Goal: Information Seeking & Learning: Find specific fact

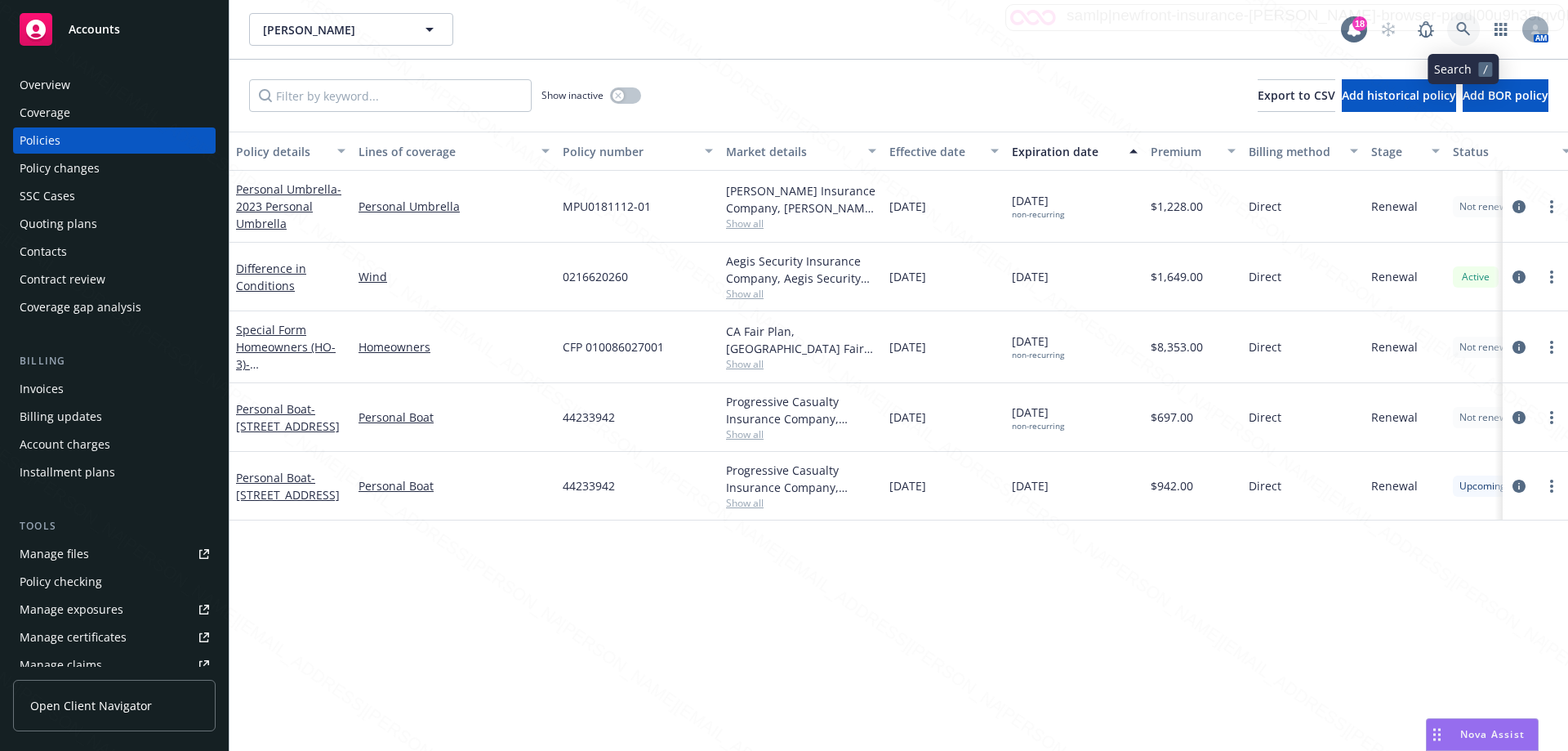
click at [1466, 30] on icon at bounding box center [1463, 29] width 15 height 15
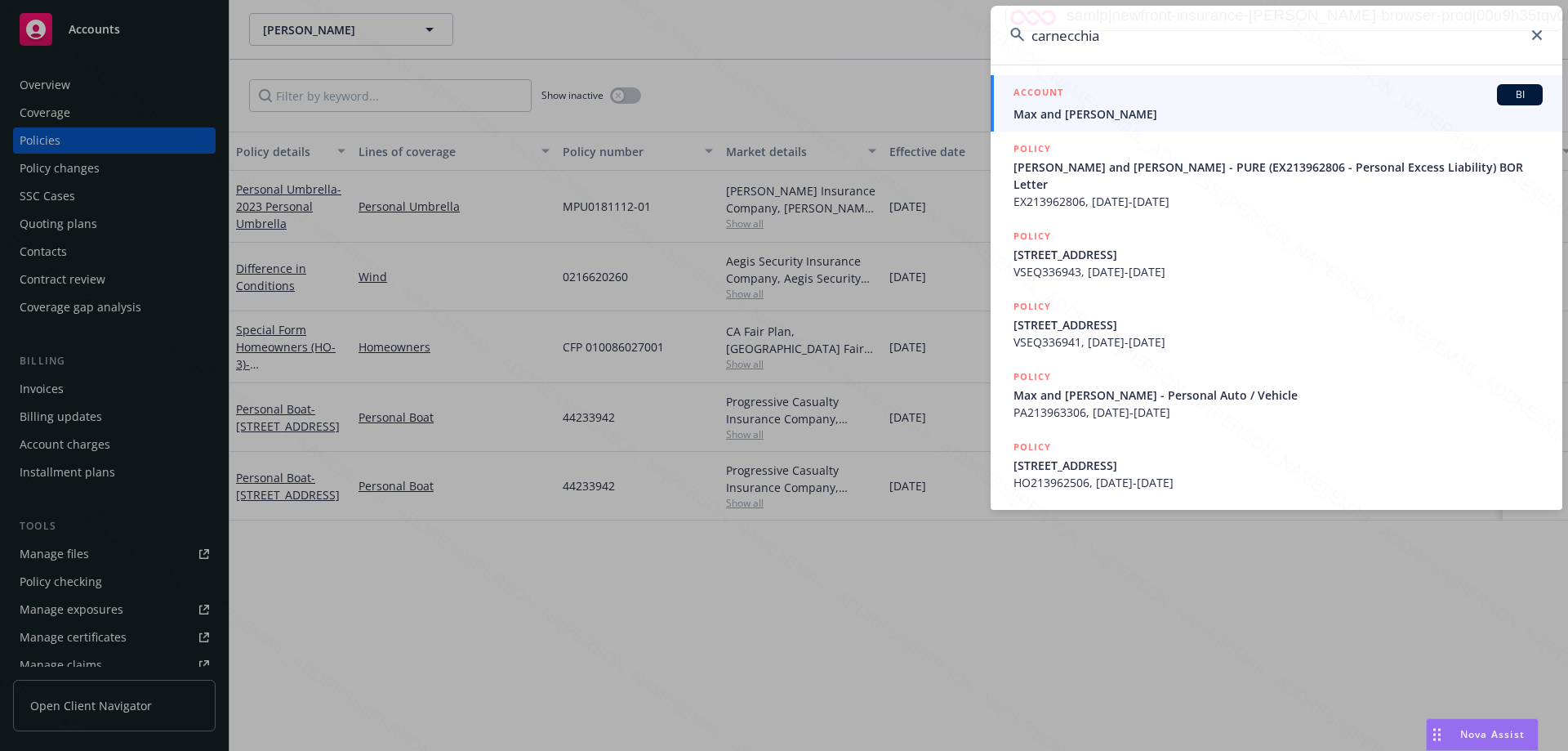
type input "carnecchia"
click at [1144, 114] on span "Max and [PERSON_NAME]" at bounding box center [1278, 114] width 529 height 17
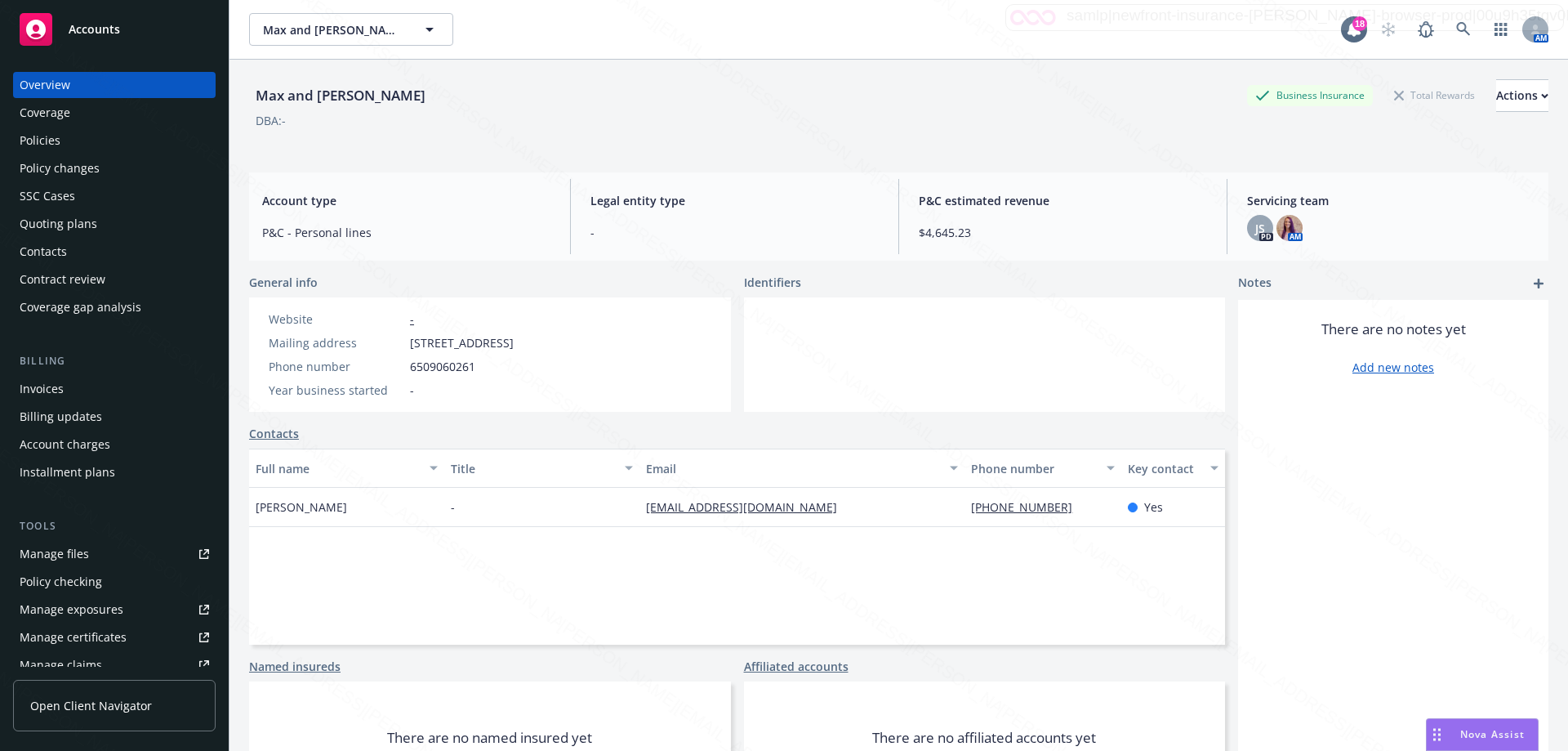
click at [50, 144] on div "Policies" at bounding box center [40, 140] width 41 height 26
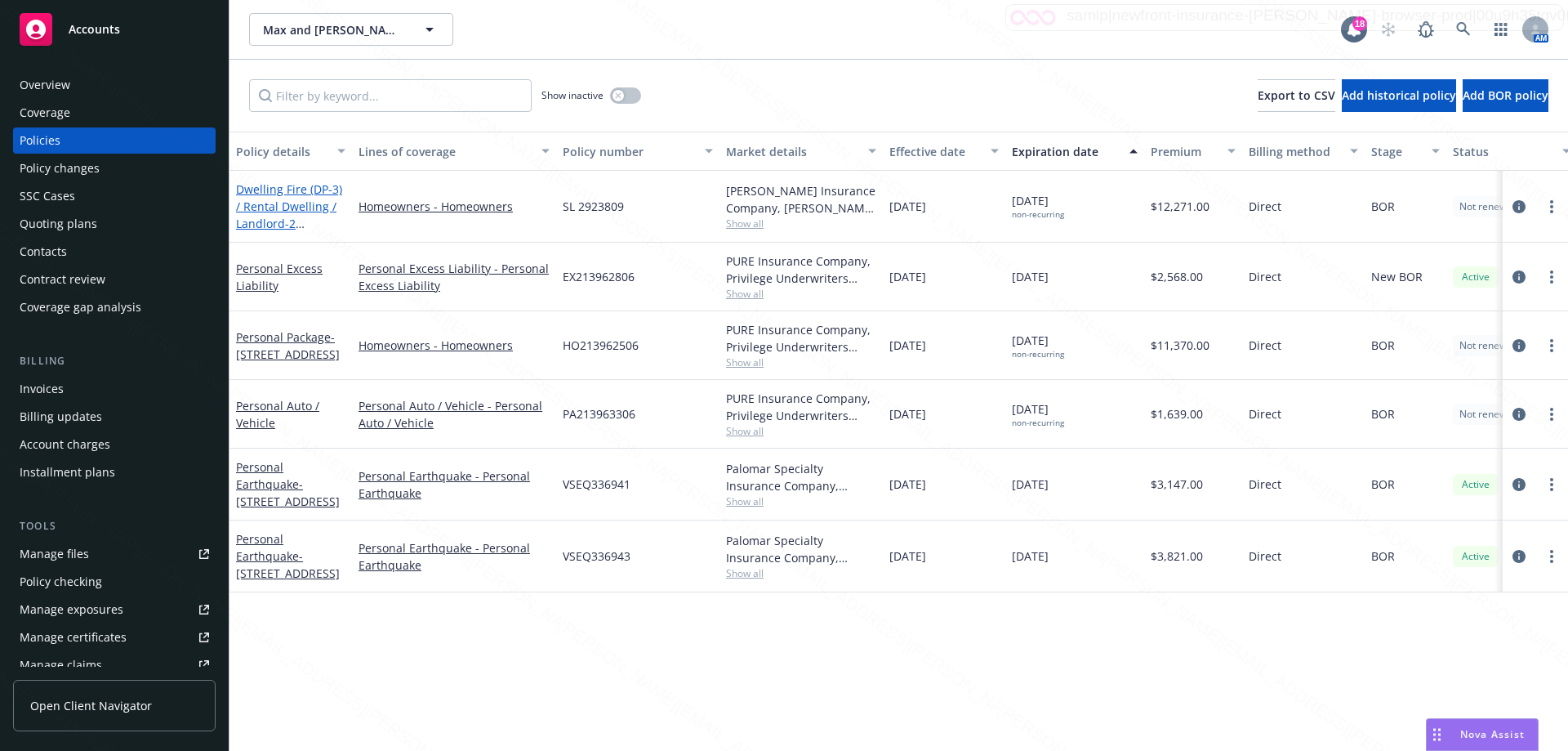
click at [285, 216] on span "- 2 Locations at [STREET_ADDRESS][GEOGRAPHIC_DATA][STREET_ADDRESS]" at bounding box center [287, 266] width 103 height 101
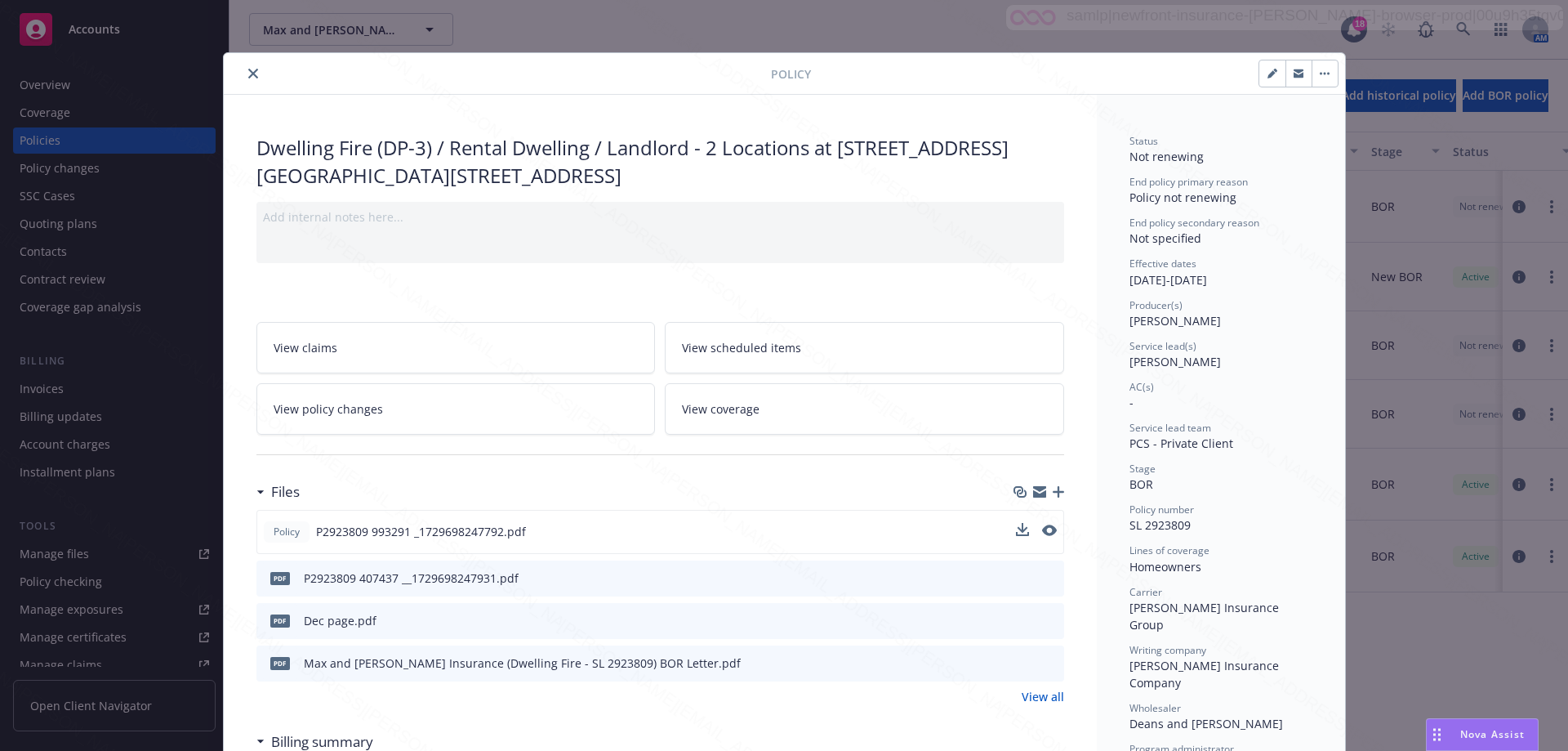
click at [1051, 529] on div "Policy P2923809 993291 _1729698247792.pdf" at bounding box center [660, 532] width 808 height 44
click at [1044, 532] on icon "preview file" at bounding box center [1047, 530] width 15 height 11
click at [1040, 535] on icon "preview file" at bounding box center [1047, 530] width 15 height 11
click at [248, 75] on icon "close" at bounding box center [252, 73] width 10 height 10
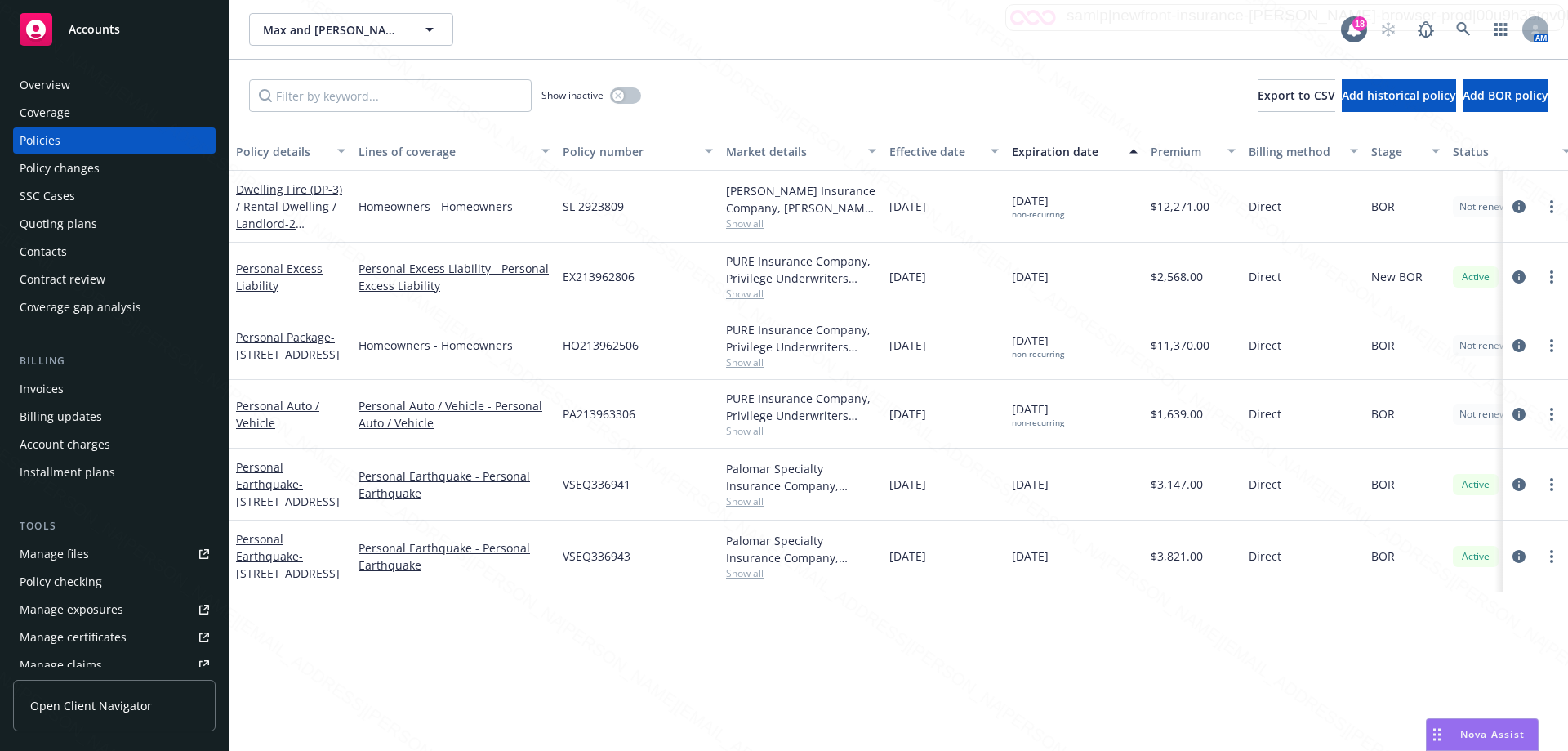
click at [735, 224] on span "Show all" at bounding box center [801, 224] width 150 height 14
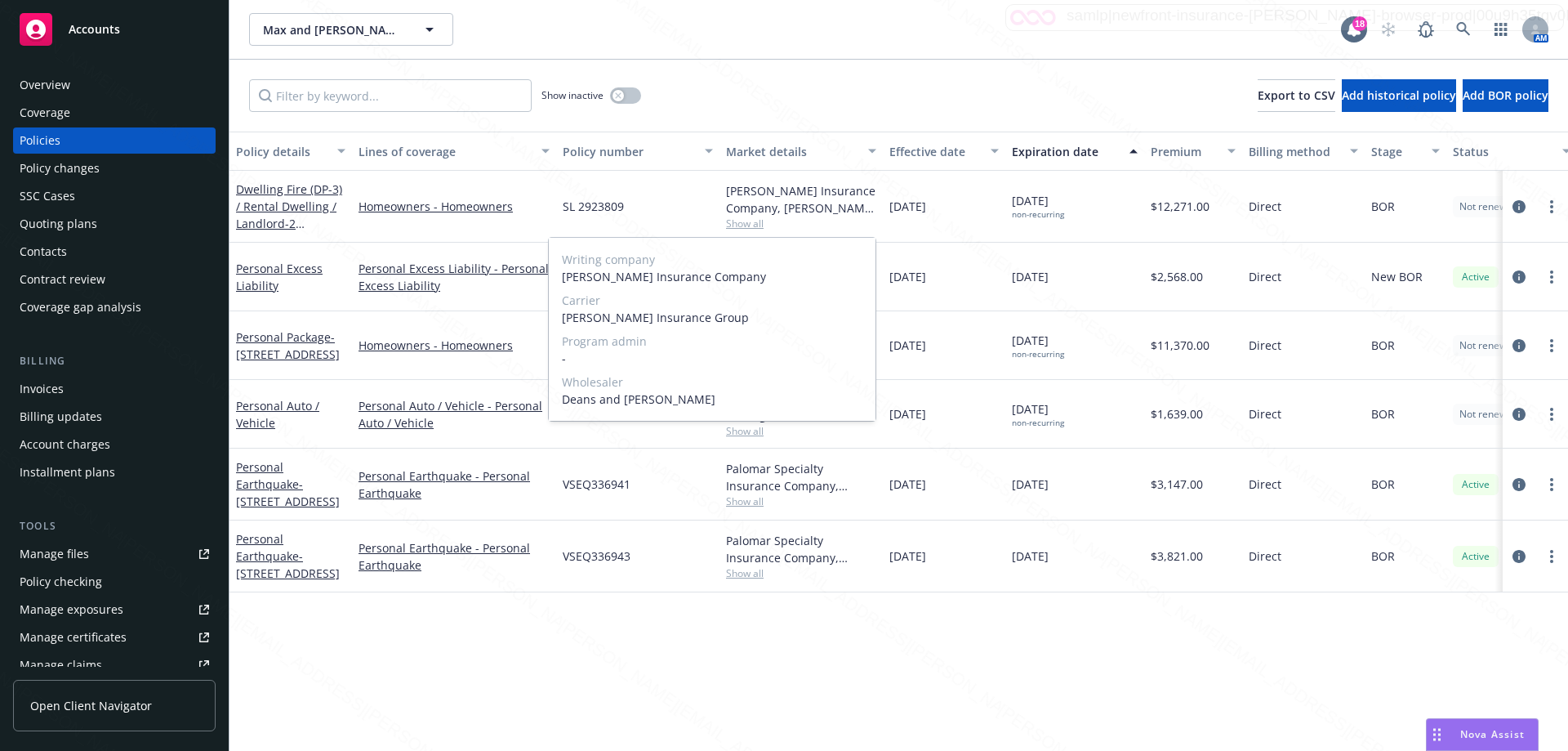
click at [735, 224] on span "Show all" at bounding box center [801, 224] width 150 height 14
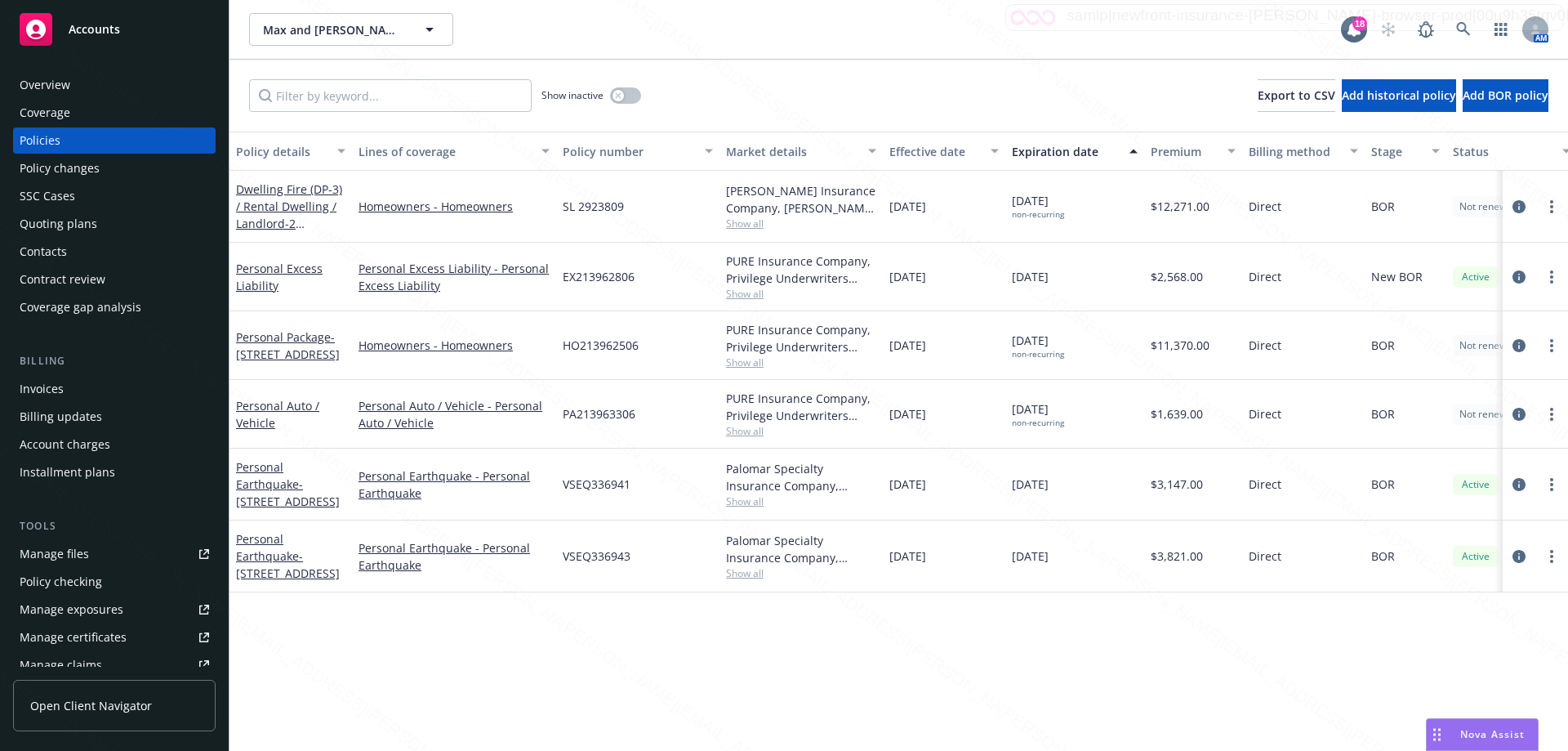
click at [50, 555] on div "Manage files" at bounding box center [55, 554] width 70 height 26
click at [262, 489] on link "Personal Earthquake - [STREET_ADDRESS]" at bounding box center [287, 484] width 103 height 50
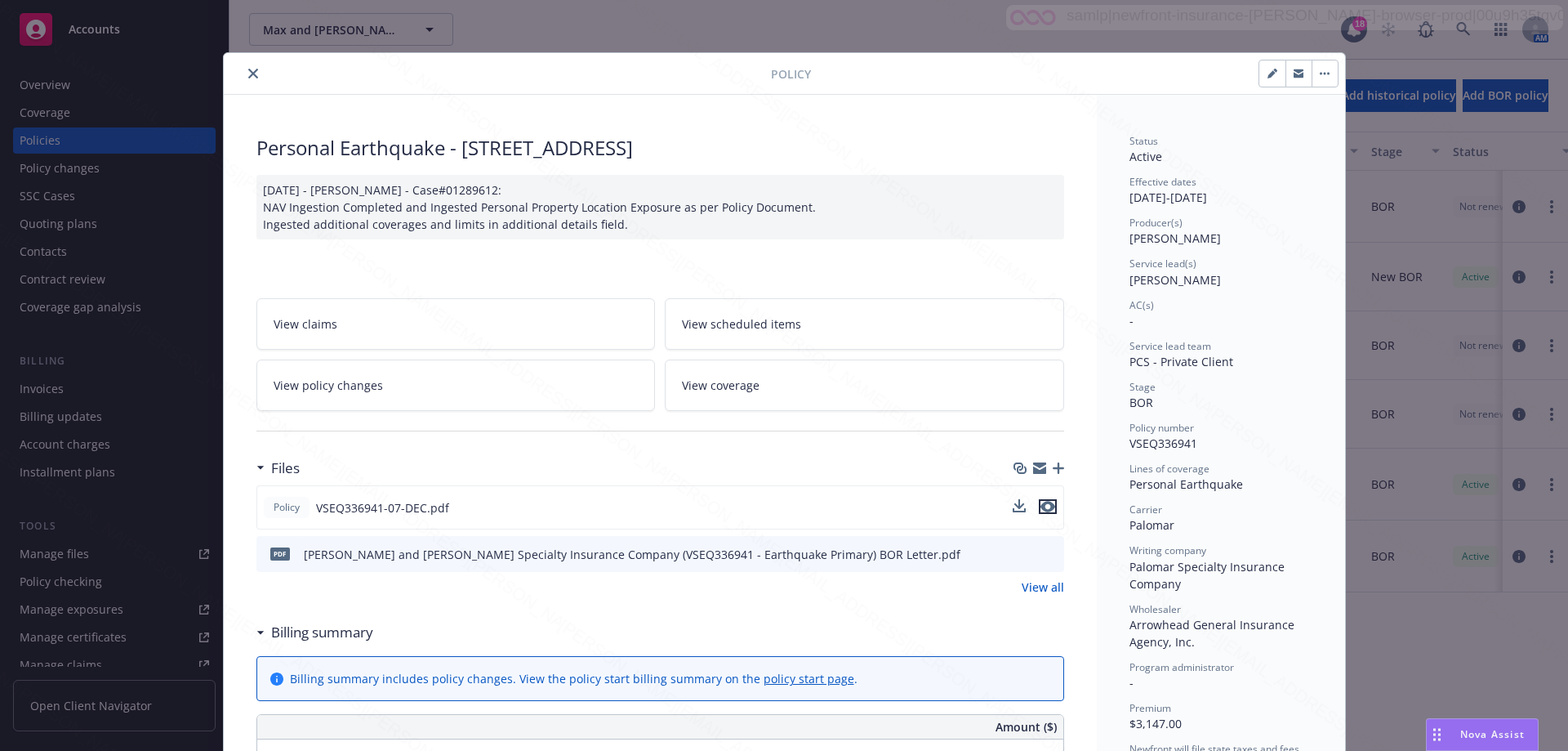
click at [1044, 508] on icon "preview file" at bounding box center [1047, 506] width 15 height 11
click at [249, 70] on icon "close" at bounding box center [252, 73] width 10 height 10
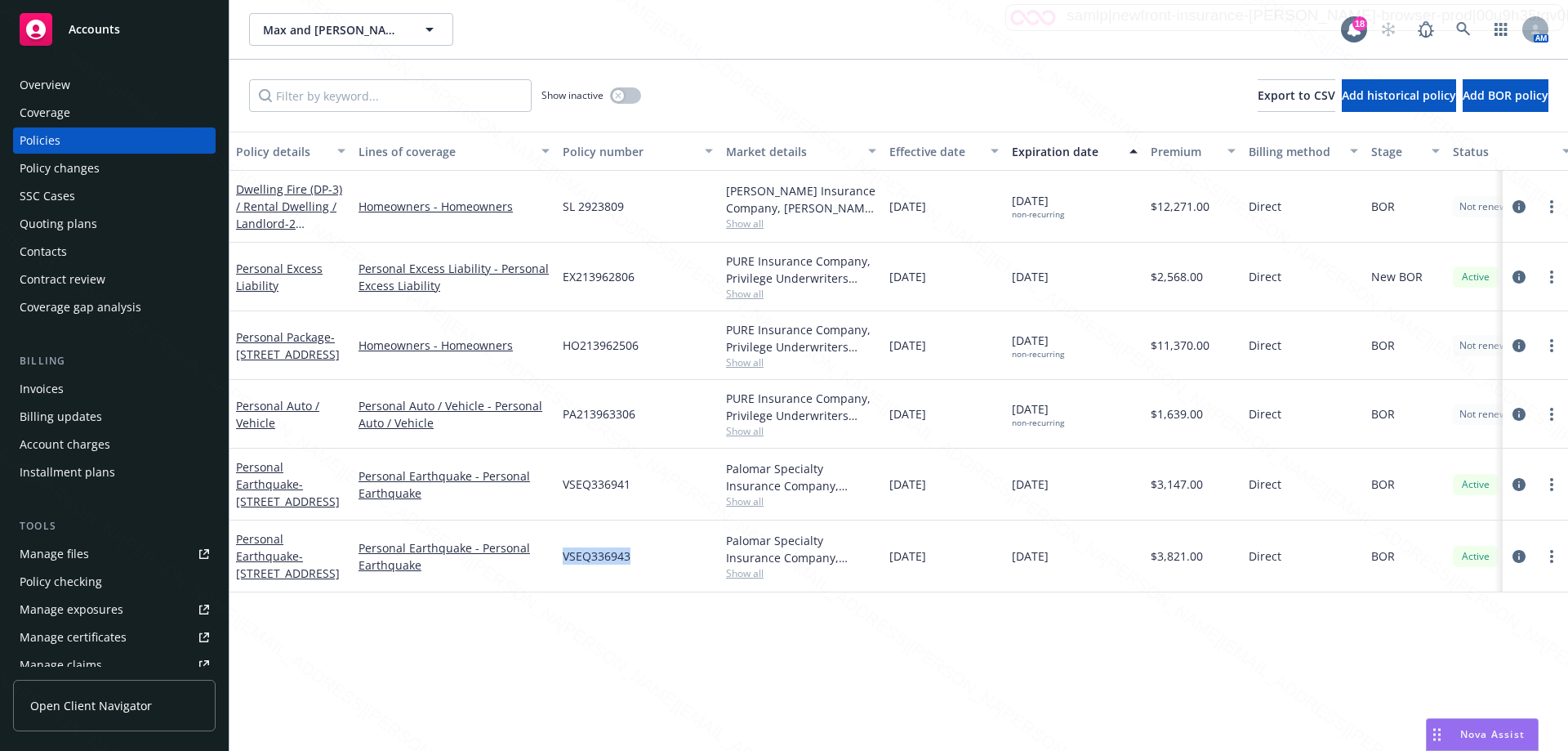
drag, startPoint x: 642, startPoint y: 562, endPoint x: 565, endPoint y: 559, distance: 77.1
click at [565, 559] on div "VSEQ336943" at bounding box center [637, 556] width 163 height 72
copy span "VSEQ336943"
drag, startPoint x: 560, startPoint y: 480, endPoint x: 653, endPoint y: 492, distance: 93.8
click at [653, 492] on div "VSEQ336941" at bounding box center [637, 485] width 163 height 72
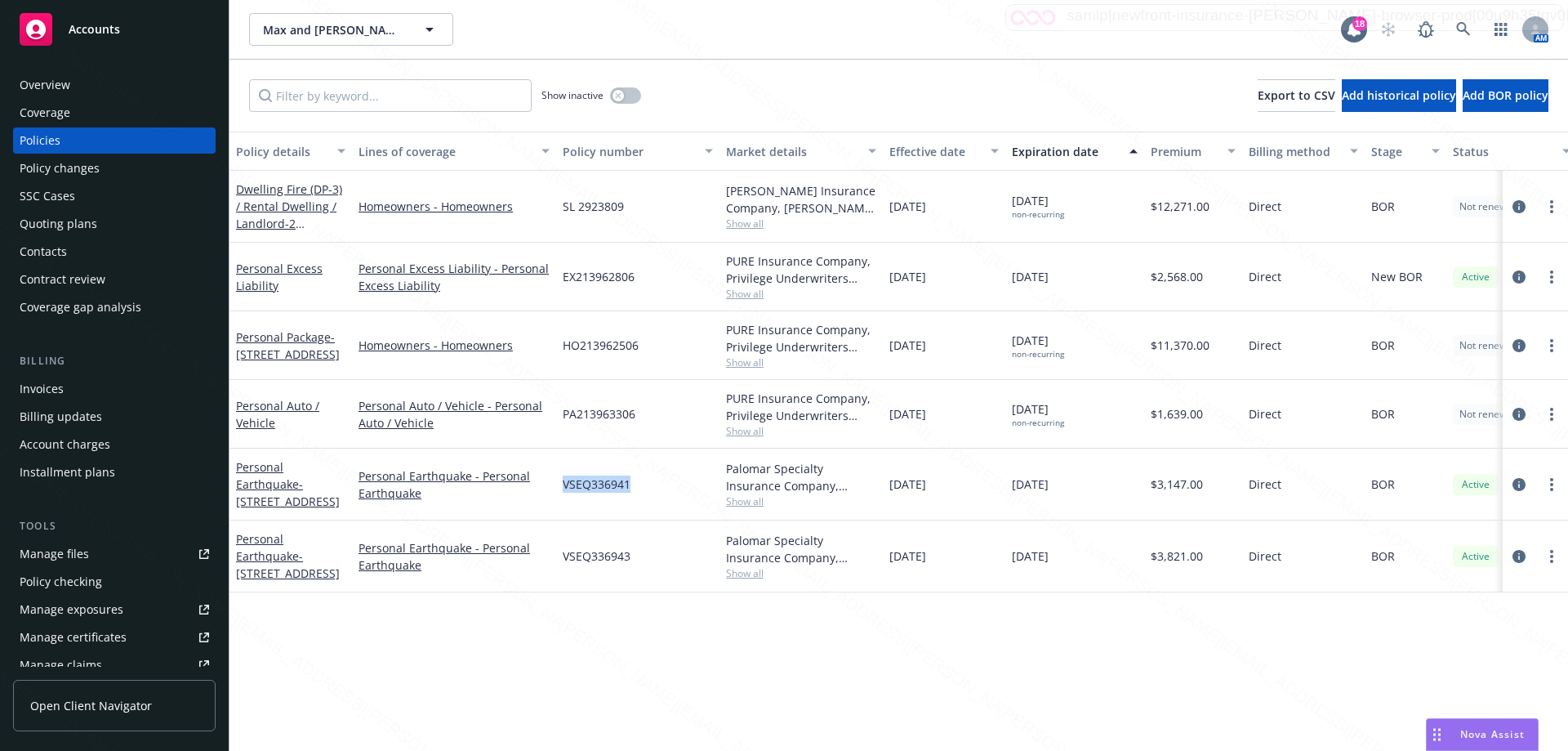
copy span "VSEQ336941"
drag, startPoint x: 562, startPoint y: 553, endPoint x: 649, endPoint y: 559, distance: 87.2
click at [649, 559] on div "VSEQ336943" at bounding box center [637, 556] width 163 height 72
copy span "VSEQ336943"
click at [1459, 29] on icon at bounding box center [1463, 29] width 15 height 15
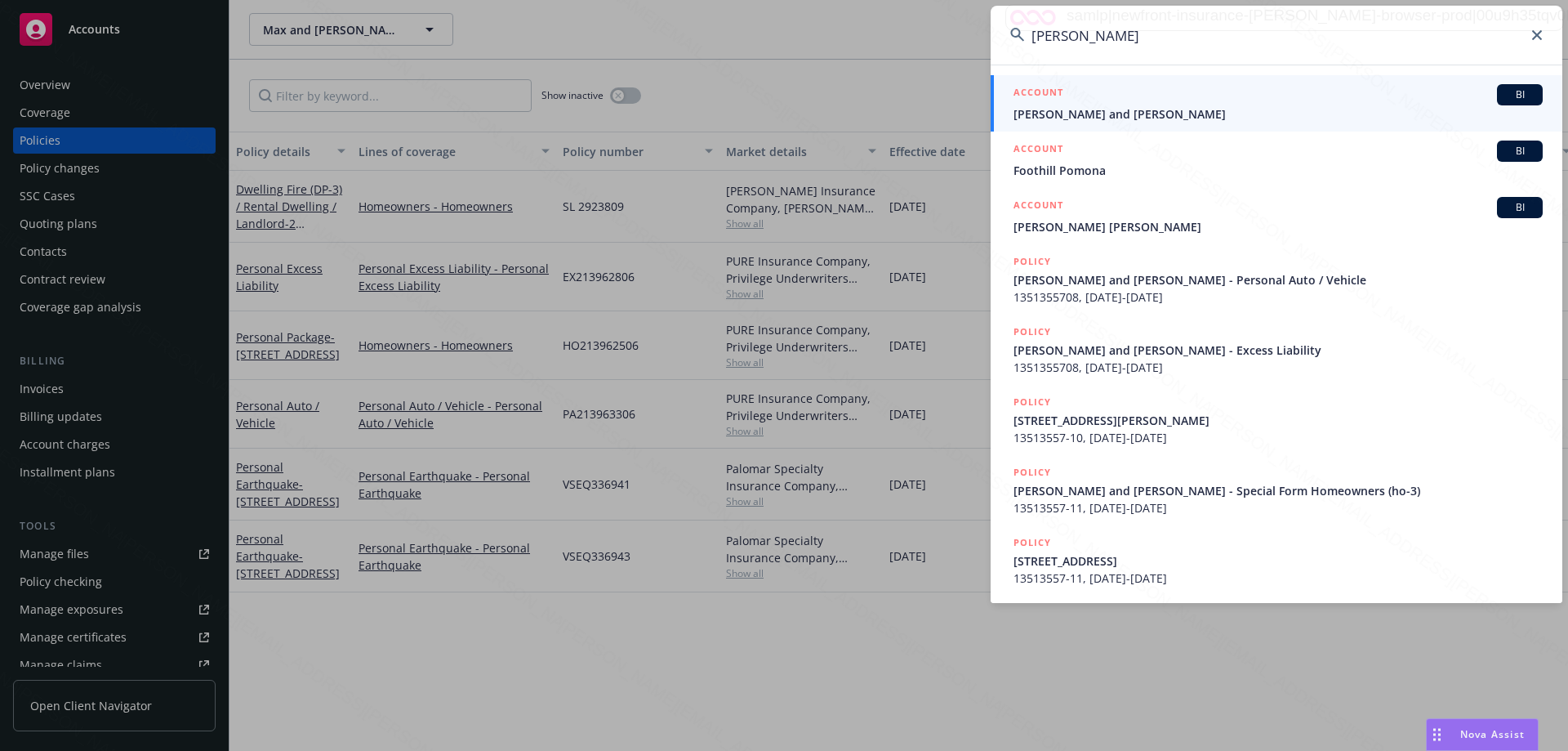
type input "[PERSON_NAME]"
click at [1120, 115] on span "[PERSON_NAME] and [PERSON_NAME]" at bounding box center [1278, 114] width 529 height 17
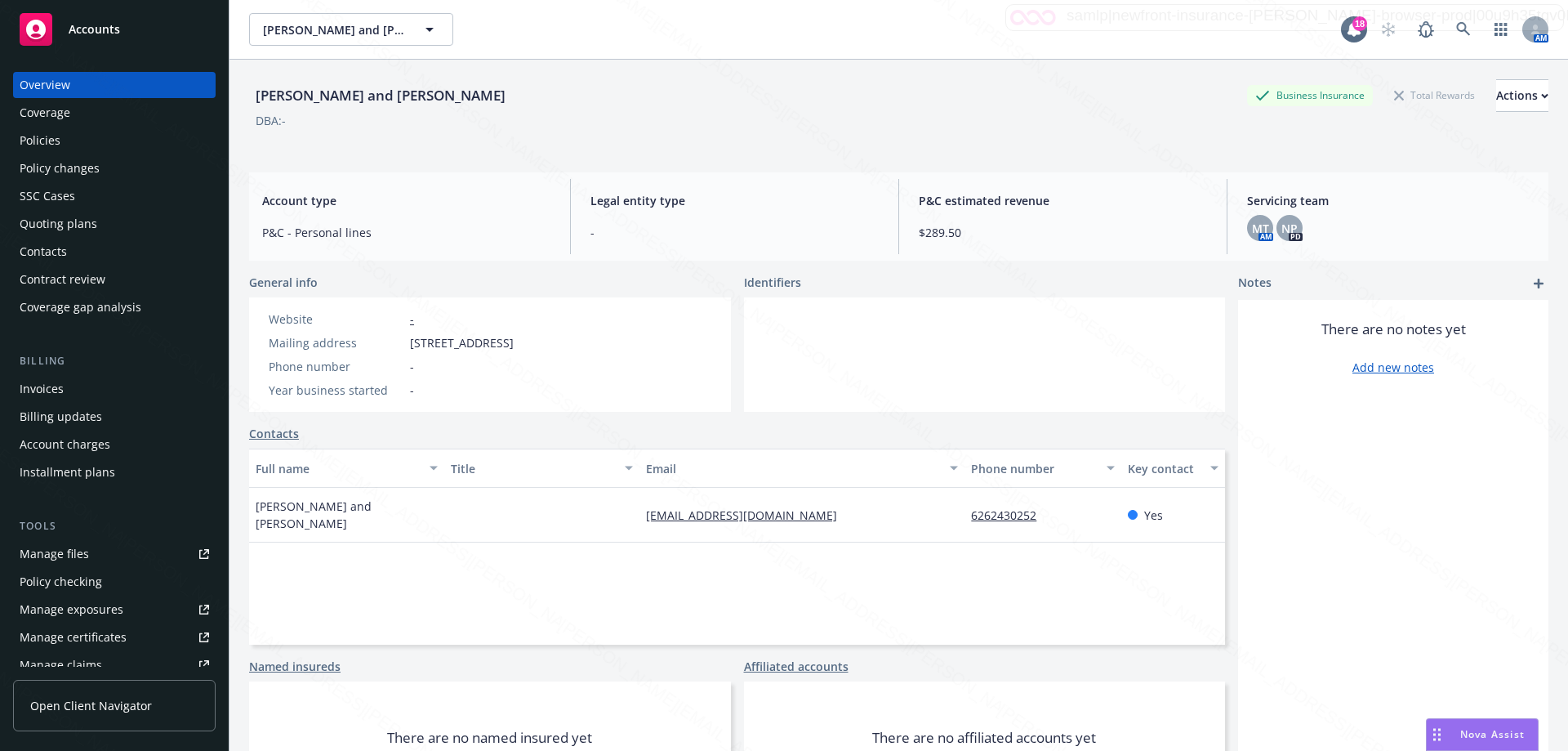
click at [56, 138] on div "Policies" at bounding box center [40, 140] width 41 height 26
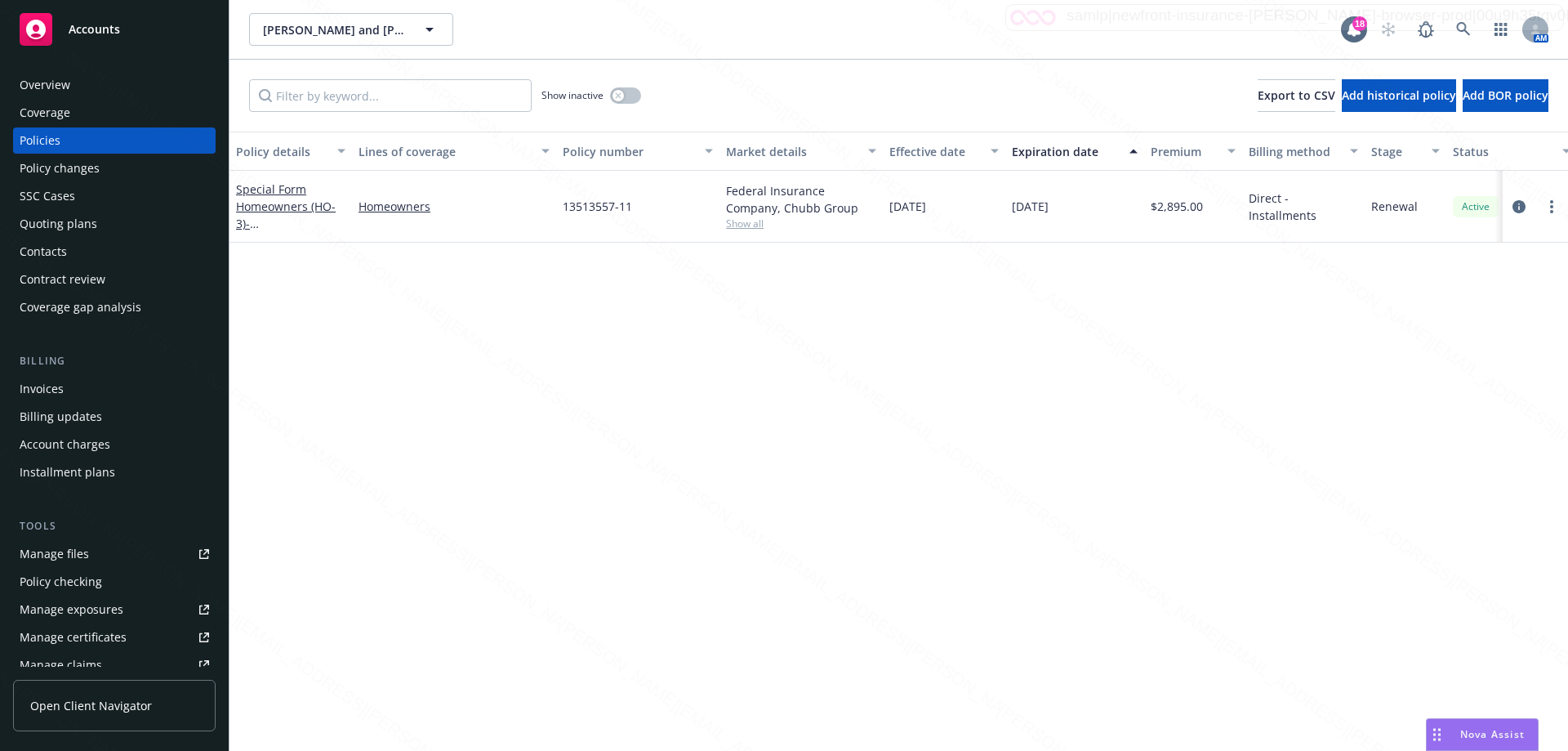
click at [759, 226] on span "Show all" at bounding box center [801, 224] width 150 height 14
drag, startPoint x: 631, startPoint y: 205, endPoint x: 545, endPoint y: 208, distance: 86.1
click at [545, 208] on div "Special Form Homeowners (HO-3) - [STREET_ADDRESS] Homeowners 13513557-11 Federa…" at bounding box center [1018, 206] width 1576 height 72
copy div "13513557-11"
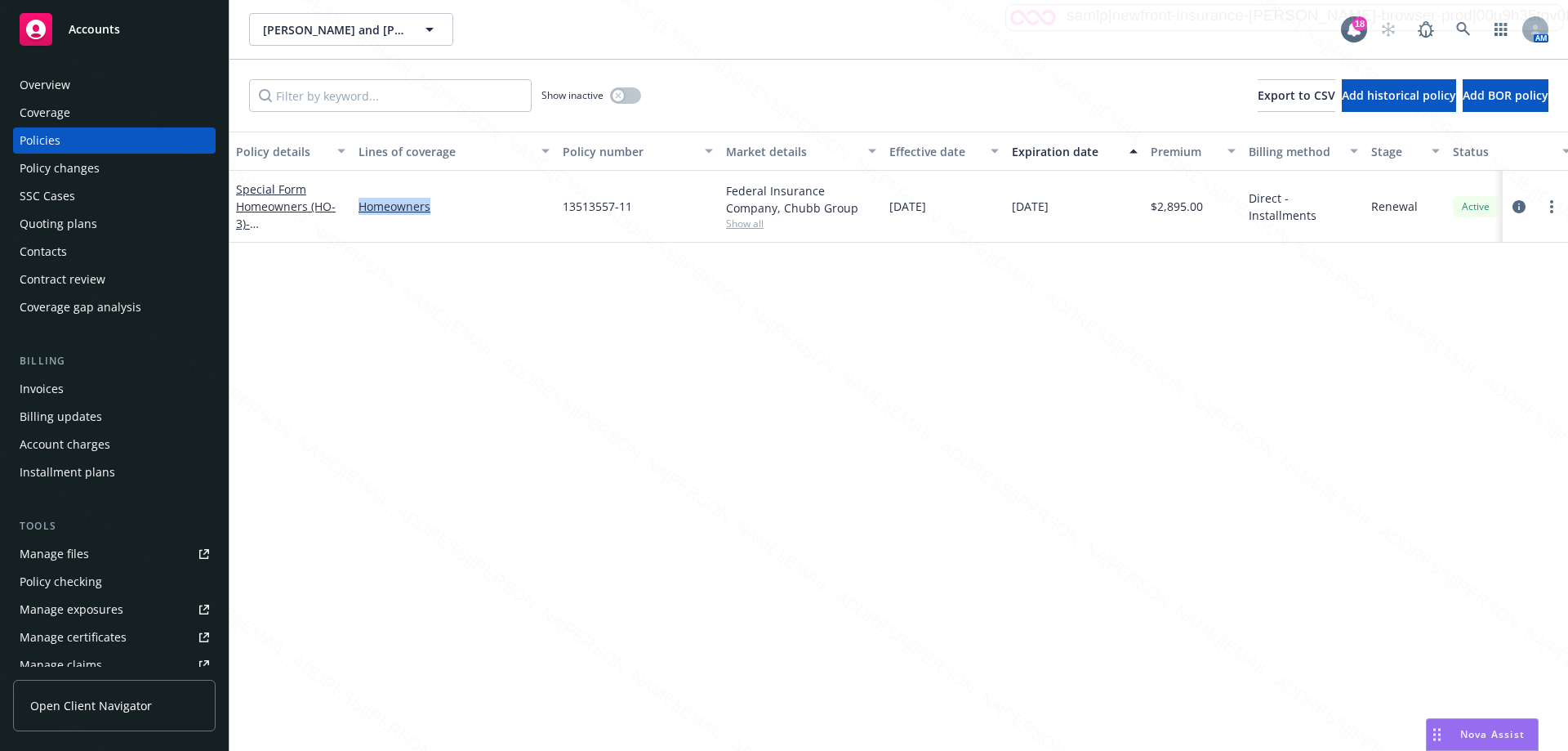
click at [655, 218] on div "13513557-11" at bounding box center [637, 206] width 163 height 72
drag, startPoint x: 650, startPoint y: 210, endPoint x: 525, endPoint y: 202, distance: 125.3
click at [525, 202] on div "Special Form Homeowners (HO-3) - [STREET_ADDRESS] Homeowners 13513557-11 Federa…" at bounding box center [1018, 206] width 1576 height 72
click at [316, 208] on link "Special Form Homeowners (HO-3) - [STREET_ADDRESS]" at bounding box center [287, 214] width 103 height 67
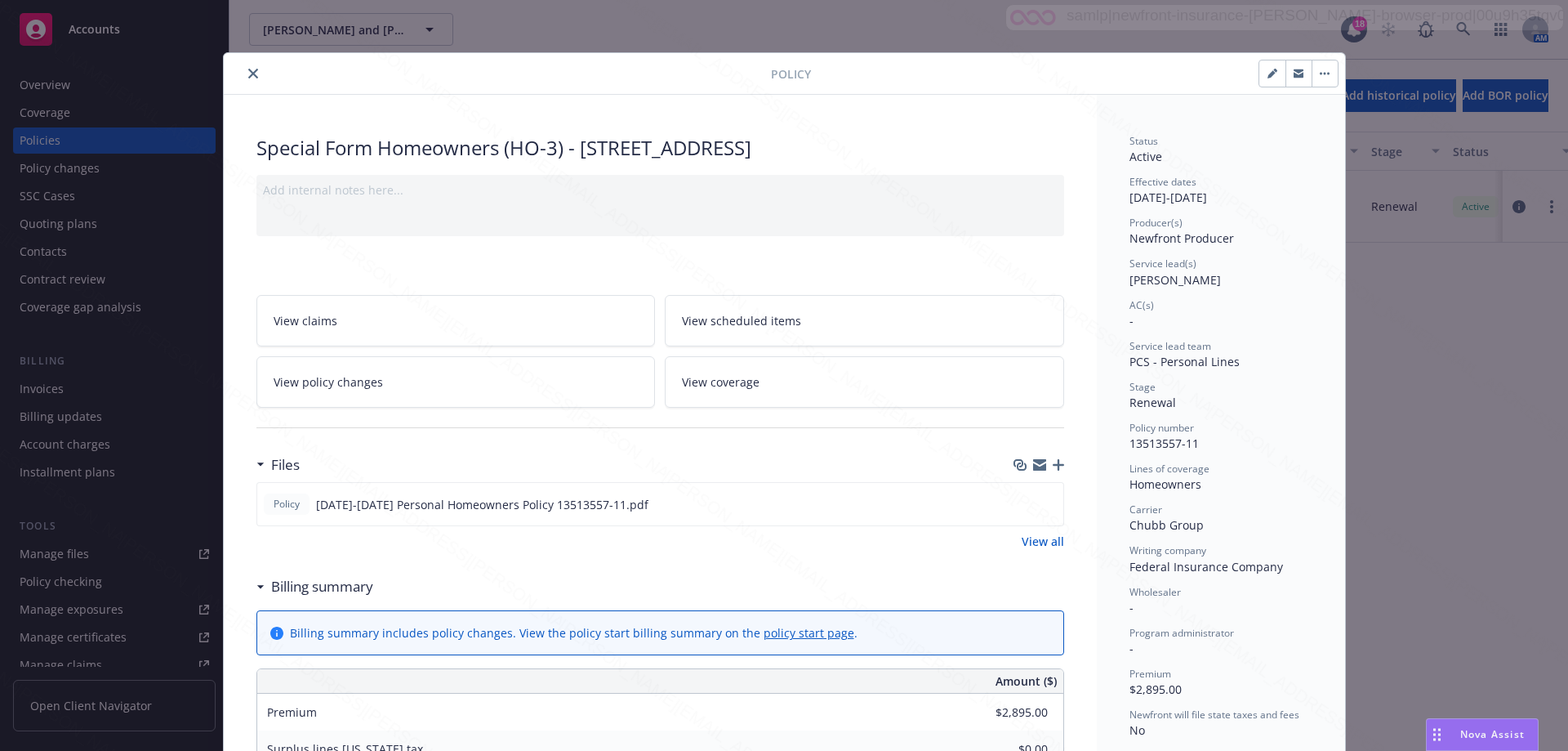
drag, startPoint x: 579, startPoint y: 144, endPoint x: 1010, endPoint y: 161, distance: 431.3
click at [1010, 161] on div "Special Form Homeowners (HO-3) - [STREET_ADDRESS]" at bounding box center [660, 148] width 808 height 28
copy div "[STREET_ADDRESS]"
click at [247, 69] on button "close" at bounding box center [253, 73] width 20 height 20
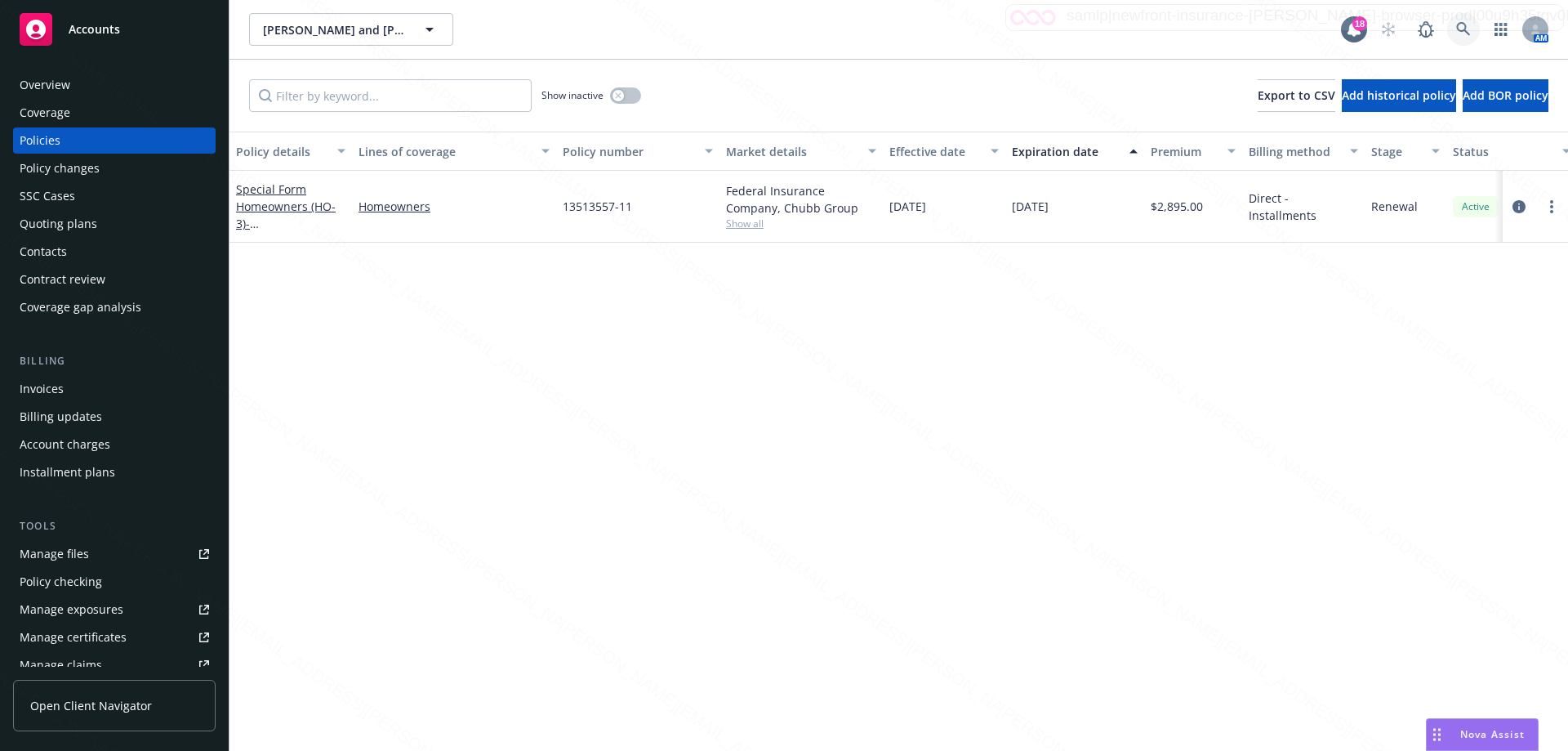
click at [1470, 33] on link at bounding box center [1464, 30] width 33 height 33
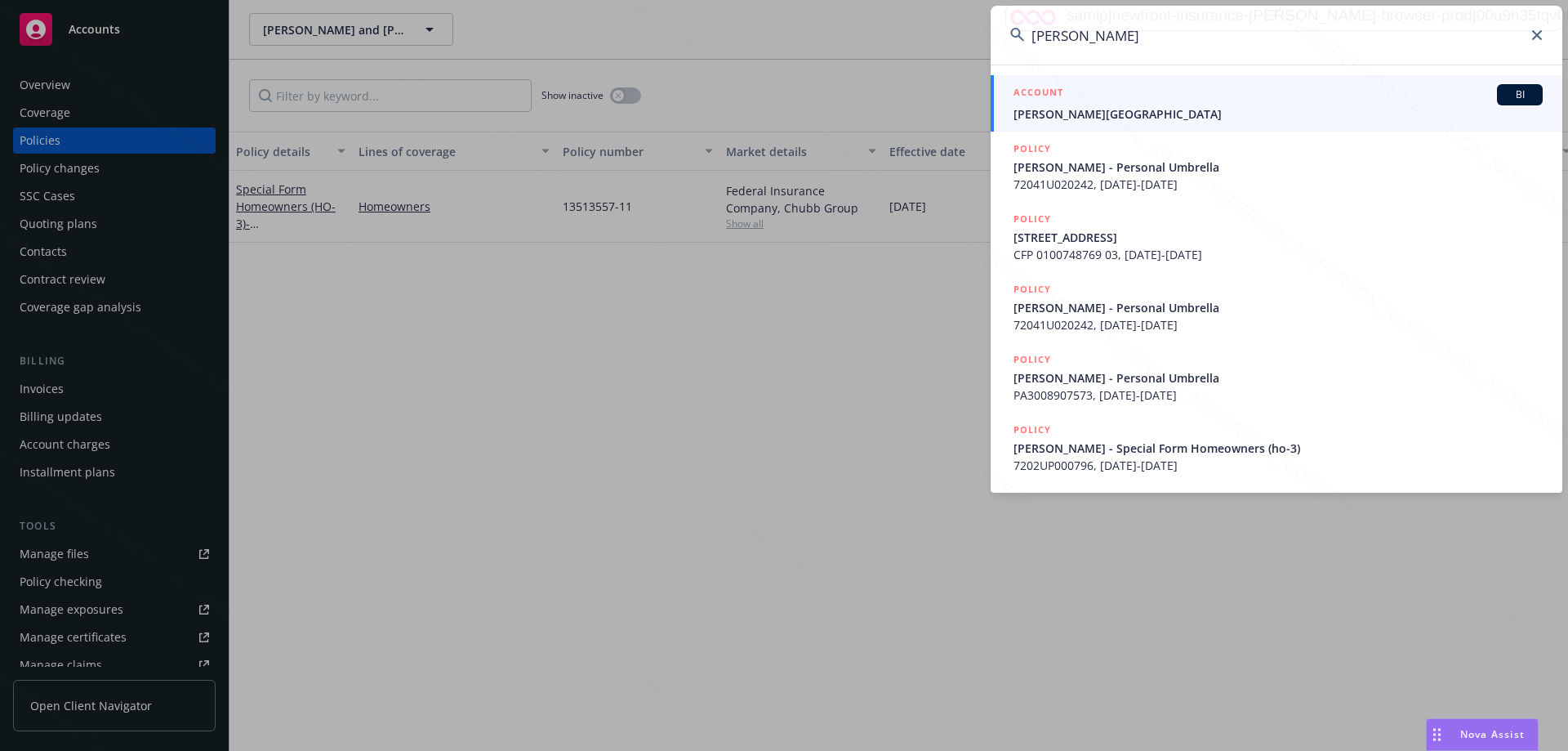
type input "[PERSON_NAME]"
click at [1098, 91] on div "ACCOUNT BI" at bounding box center [1278, 95] width 529 height 21
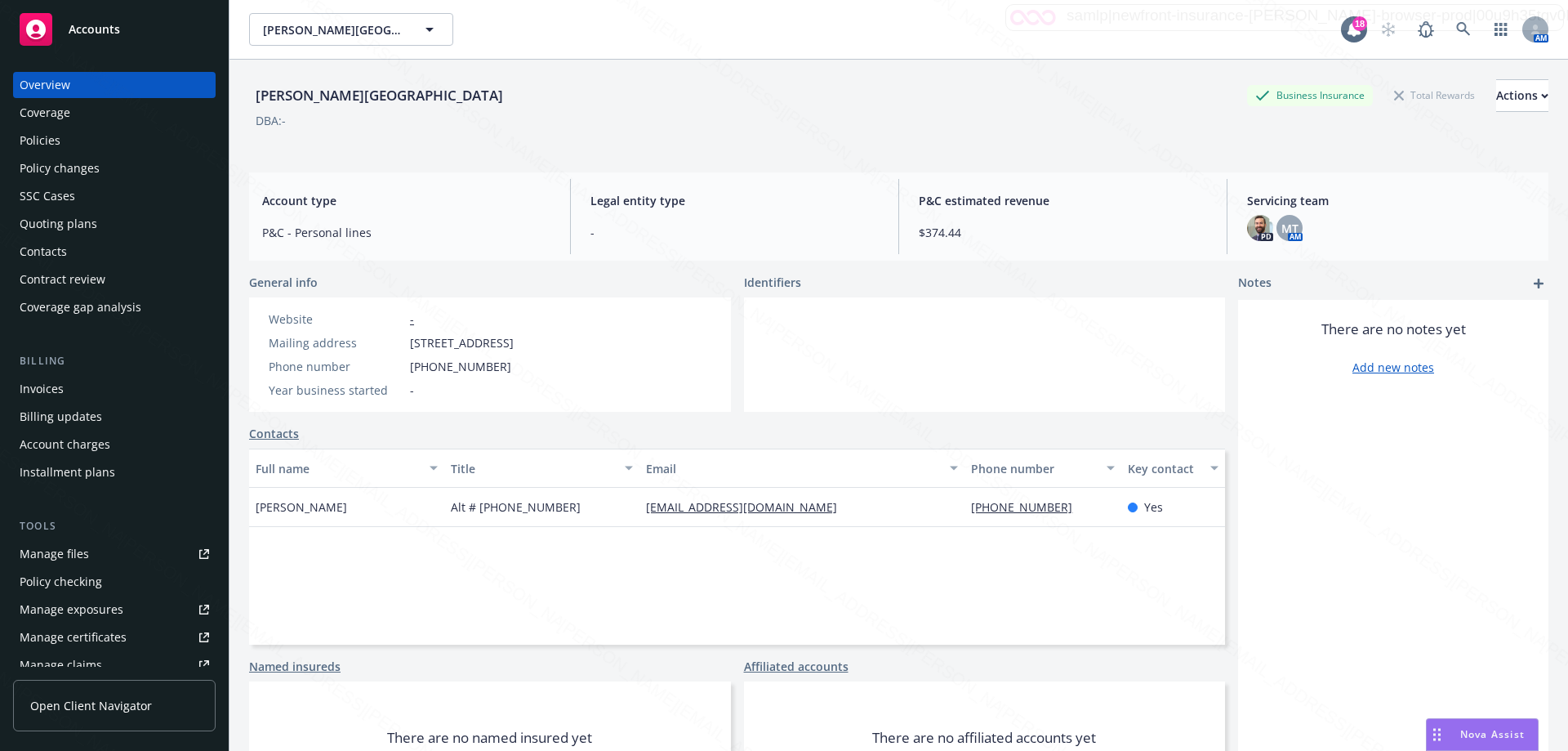
click at [37, 145] on div "Policies" at bounding box center [40, 140] width 41 height 26
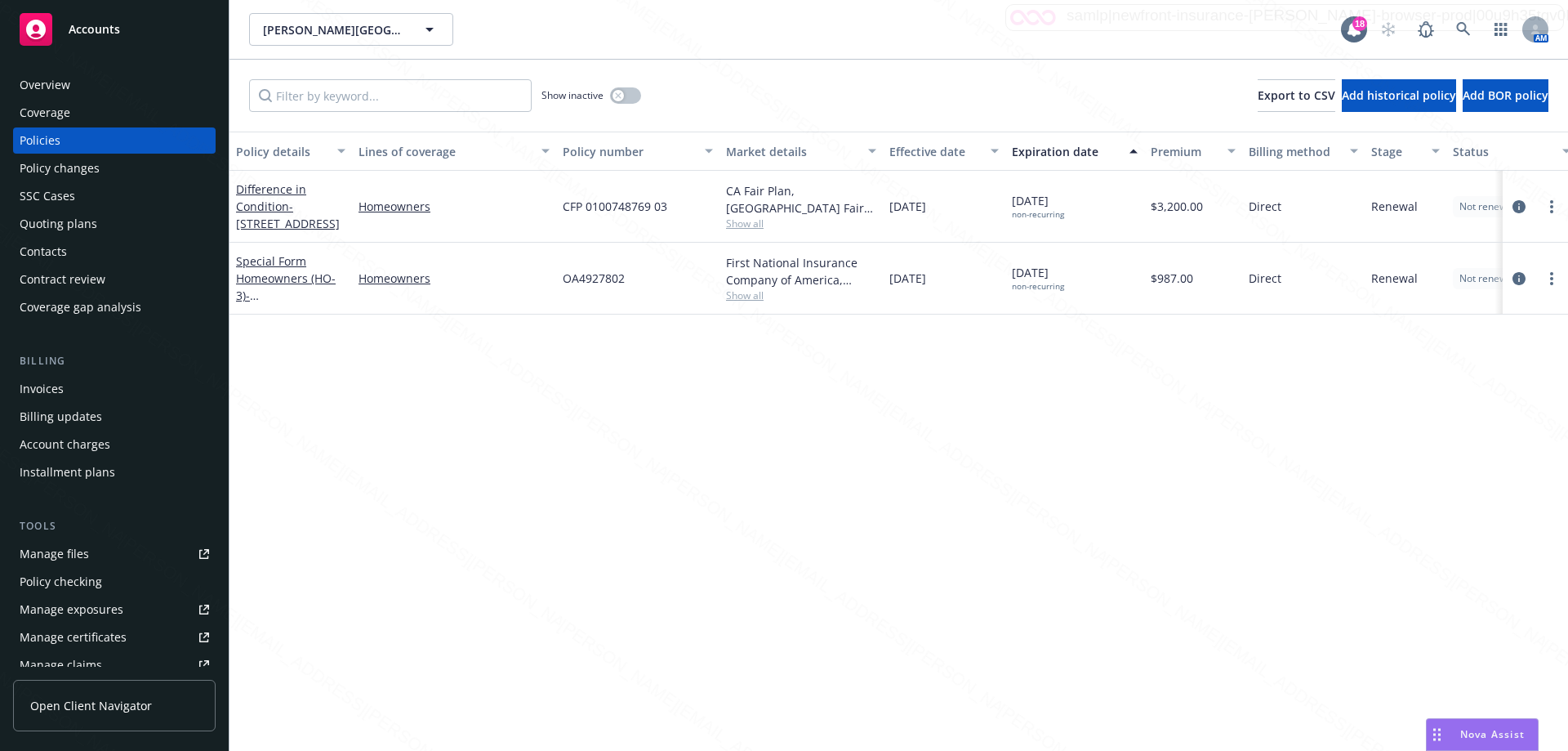
click at [744, 288] on span "Show all" at bounding box center [801, 295] width 150 height 14
drag, startPoint x: 637, startPoint y: 282, endPoint x: 522, endPoint y: 275, distance: 115.2
click at [522, 275] on div "Special Form Homeowners (HO-3) - [STREET_ADDRESS] Homeowners OA4927802 First Na…" at bounding box center [1018, 278] width 1576 height 72
copy div "OA4927802"
click at [58, 88] on div "Overview" at bounding box center [45, 85] width 50 height 26
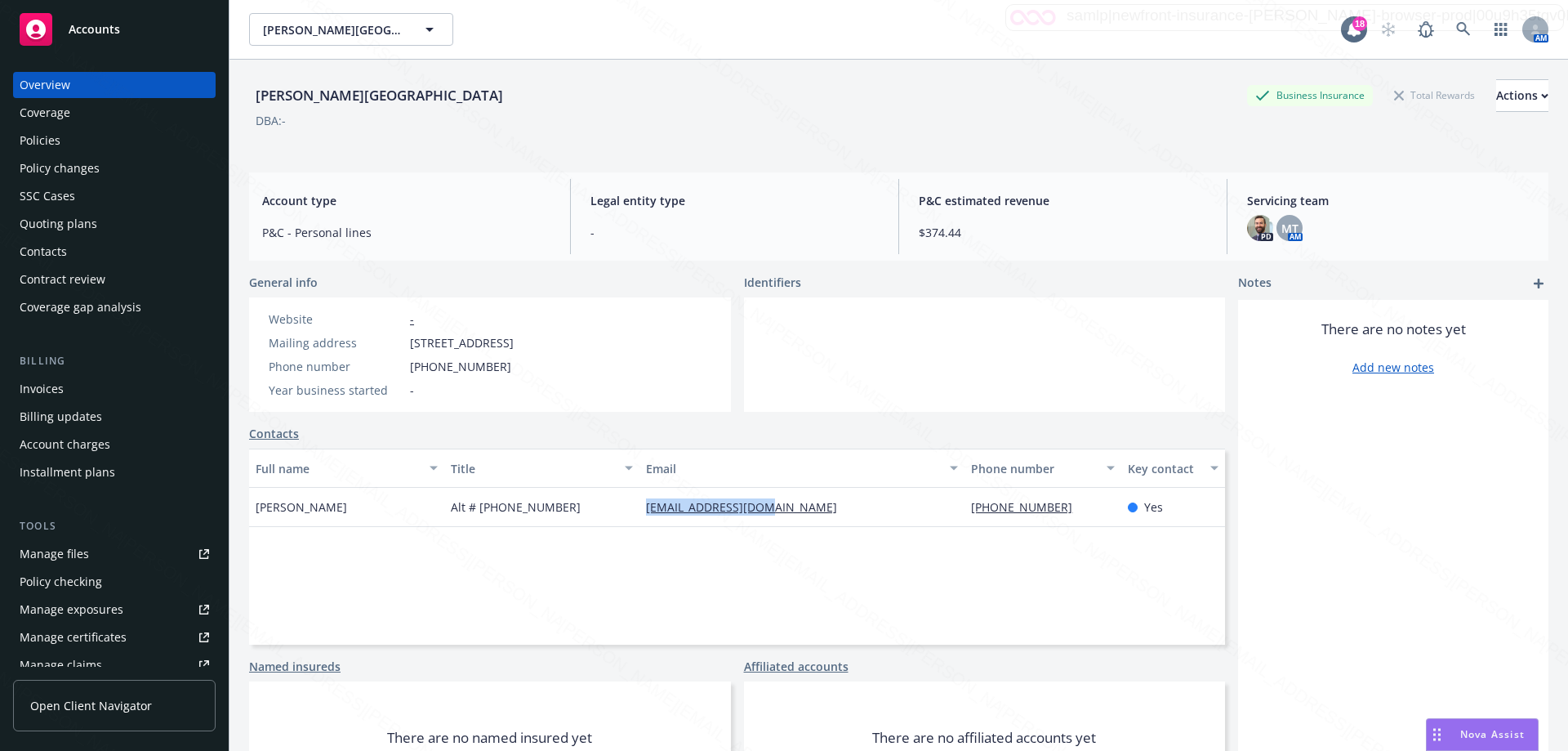
drag, startPoint x: 634, startPoint y: 504, endPoint x: 784, endPoint y: 513, distance: 150.3
click at [784, 513] on div "[PERSON_NAME] Alt # [PHONE_NUMBER] [EMAIL_ADDRESS][DOMAIN_NAME] [PHONE_NUMBER] …" at bounding box center [737, 507] width 976 height 39
copy div "[EMAIL_ADDRESS][DOMAIN_NAME]"
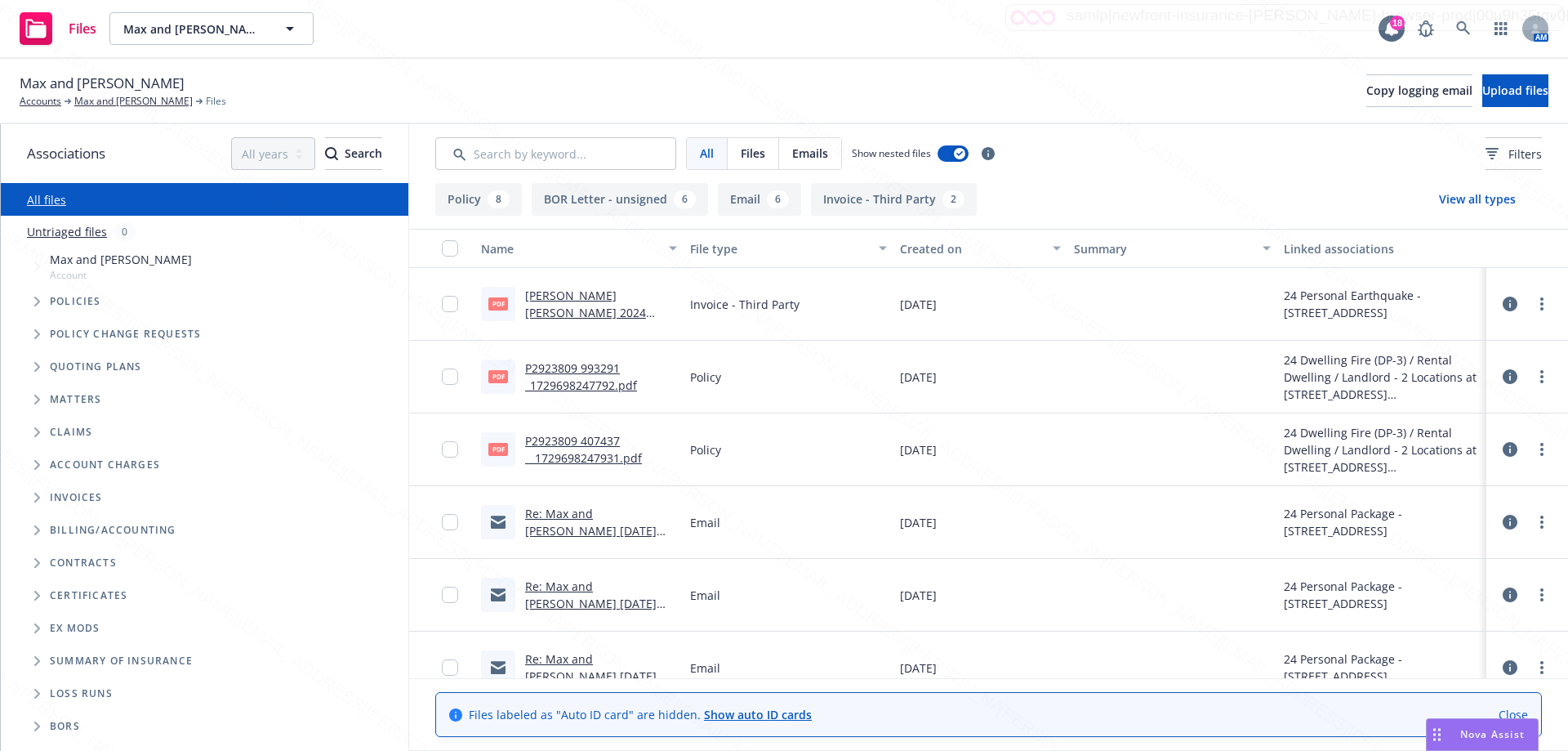
click at [595, 524] on link "Re: Max and Caren Carnecchia October 2024 Summary of Insurance" at bounding box center [591, 530] width 131 height 50
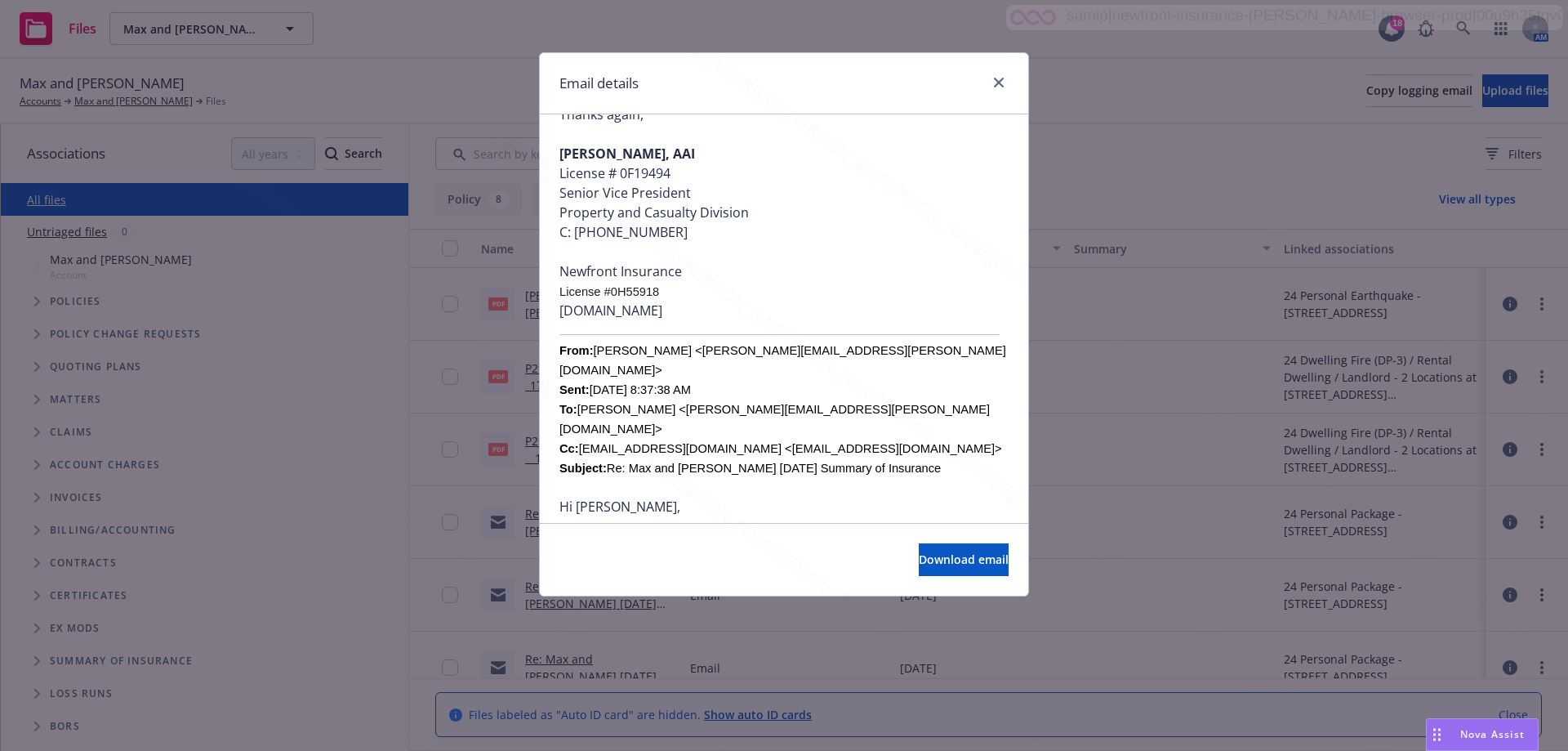
scroll to position [1307, 0]
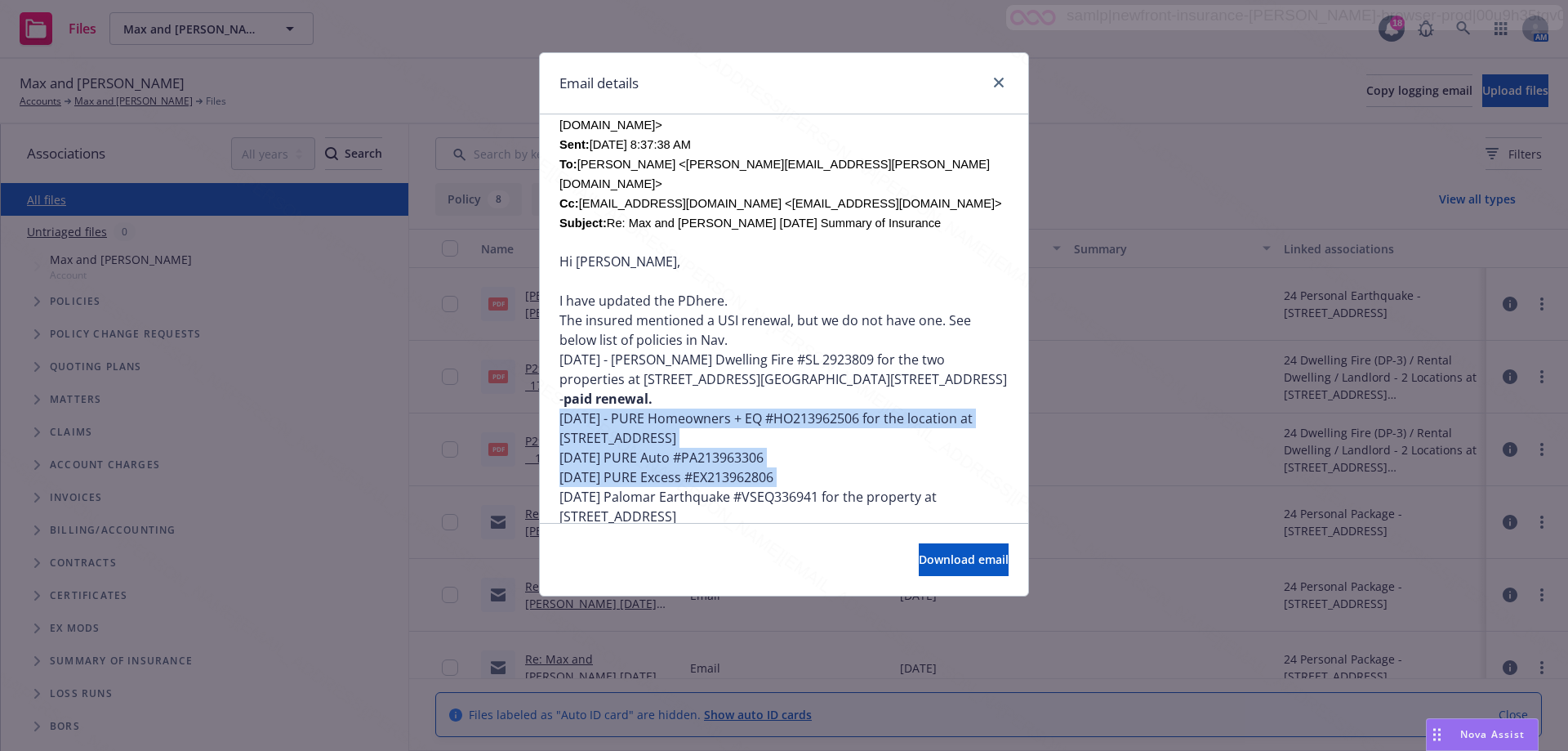
drag, startPoint x: 562, startPoint y: 358, endPoint x: 557, endPoint y: 431, distance: 73.2
copy ul "10/29/2024 - PURE Homeowners + EQ #HO213962506 for the location at 1209 Muirlan…"
drag, startPoint x: 784, startPoint y: 501, endPoint x: 550, endPoint y: 444, distance: 240.8
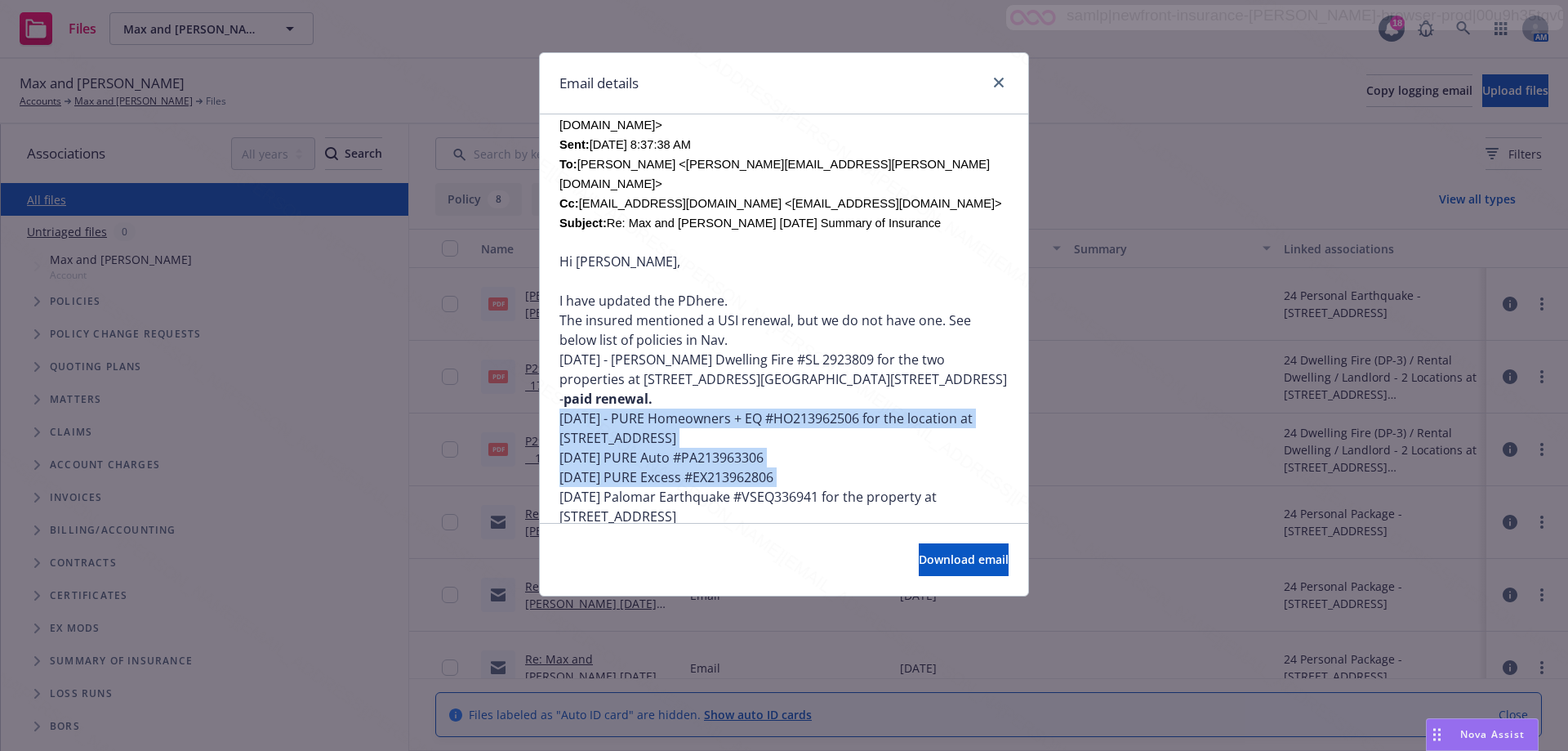
copy ul "10/29/2024 Palomar Earthquake #VSEQ336941 for the property at 4812 Seashore Dr …"
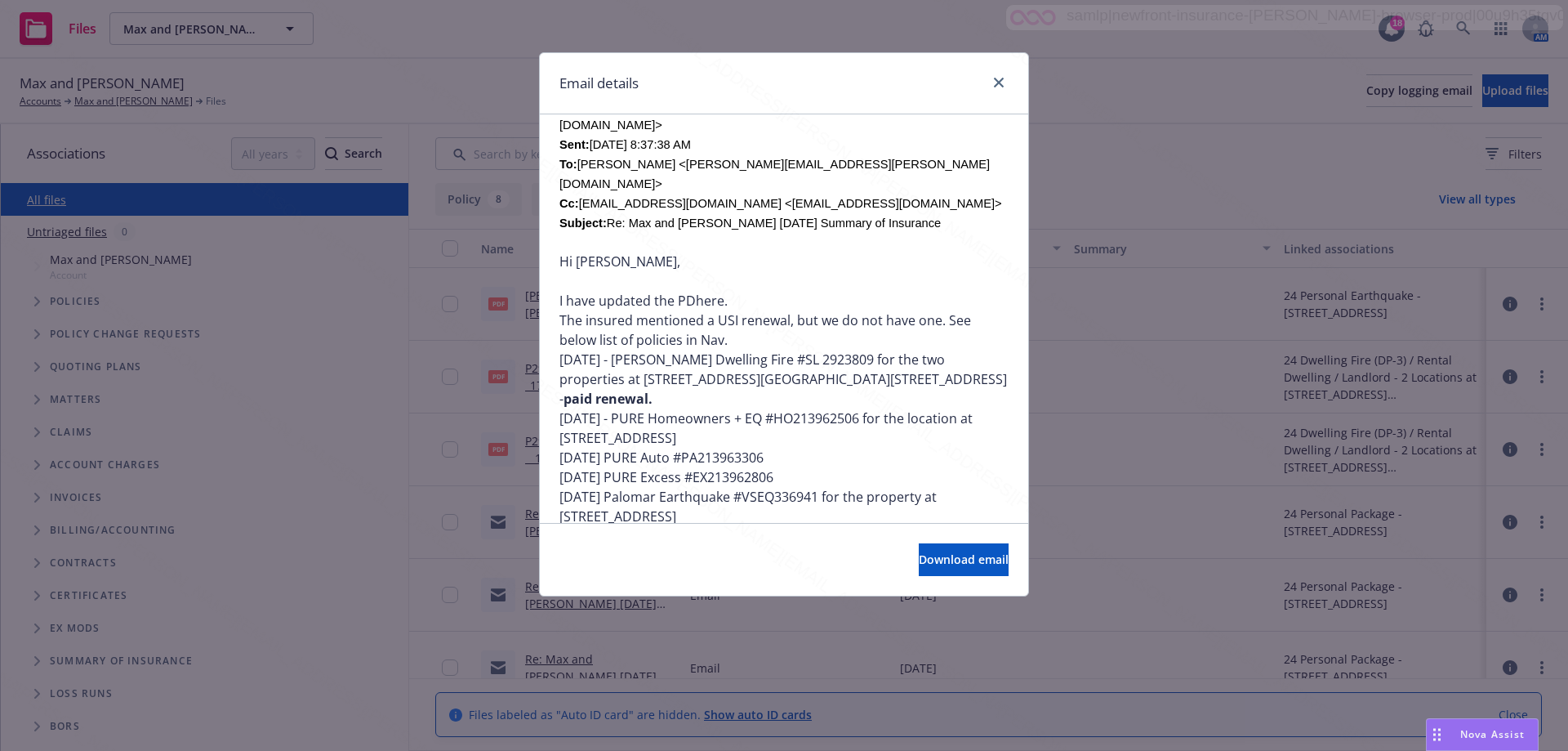
click at [662, 546] on div "Download email" at bounding box center [784, 560] width 489 height 73
drag, startPoint x: 771, startPoint y: 438, endPoint x: 842, endPoint y: 437, distance: 71.0
click at [842, 487] on li "10/29/2024 Palomar Earthquake #VSEQ336941 for the property at 4812 Seashore Dr …" at bounding box center [784, 506] width 449 height 39
copy li "VSEQ336941"
drag, startPoint x: 1001, startPoint y: 84, endPoint x: 1191, endPoint y: 97, distance: 190.4
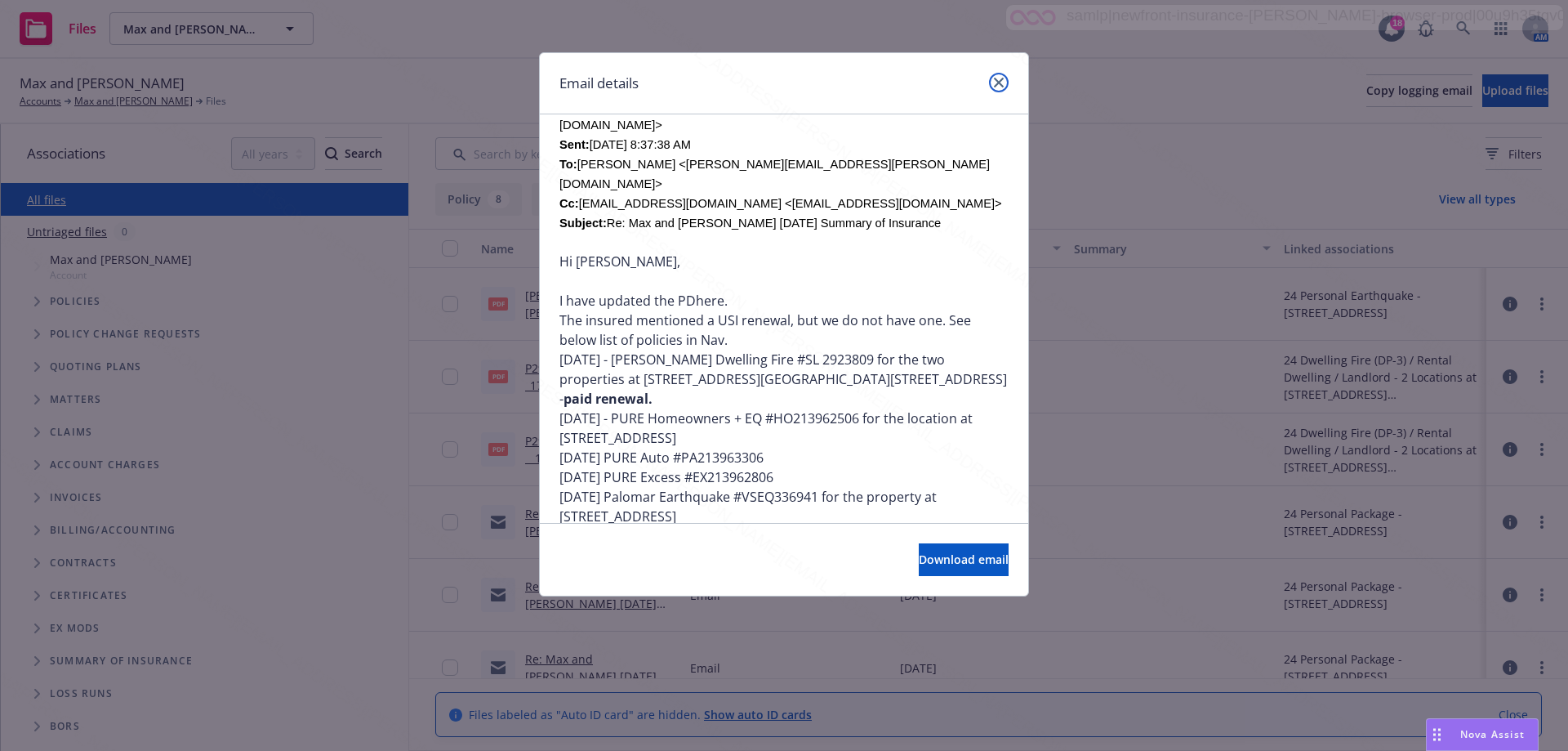
click at [1191, 97] on div "Email details Re: Max and Caren Carnecchia October 2024 Summary of Insurance We…" at bounding box center [784, 375] width 1568 height 751
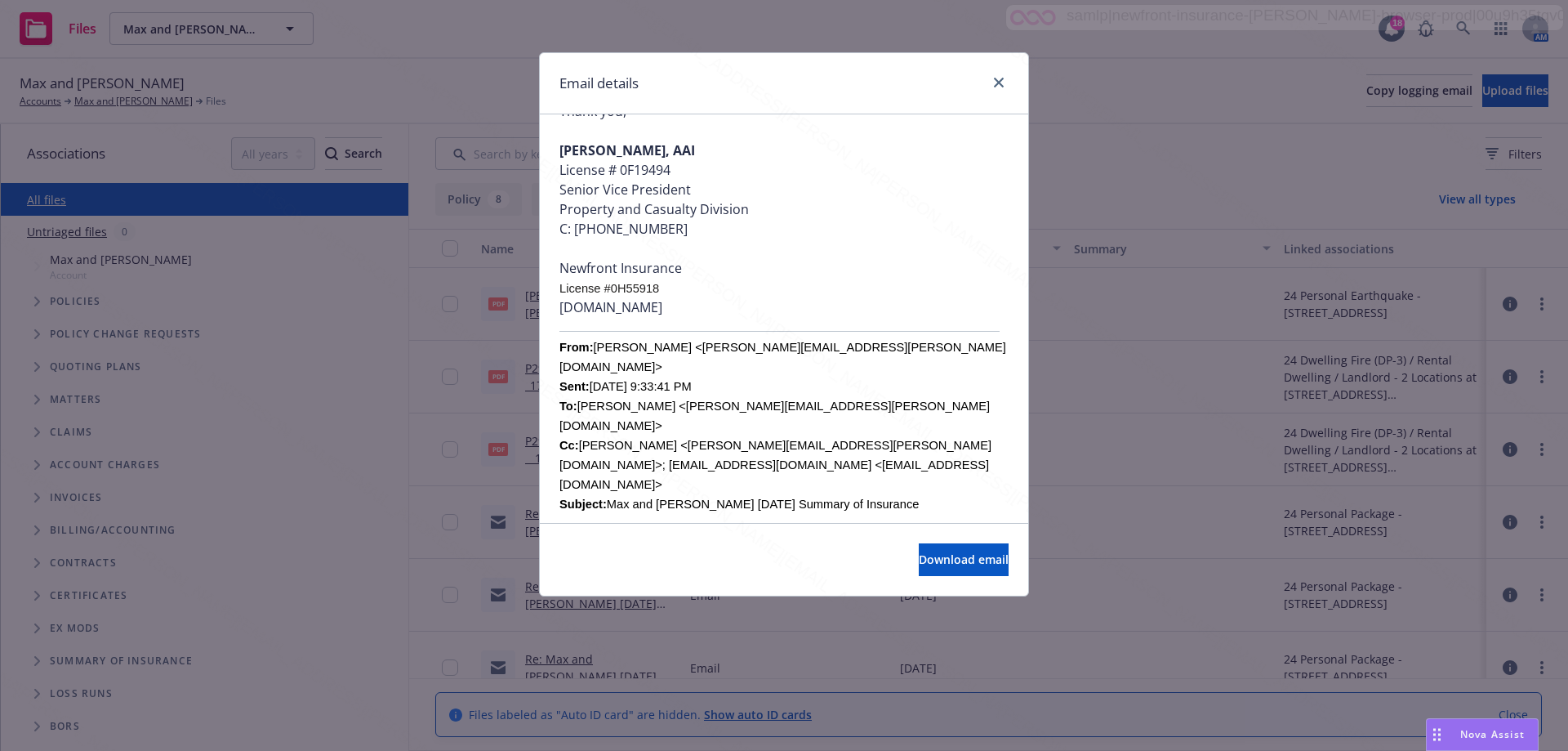
scroll to position [3350, 0]
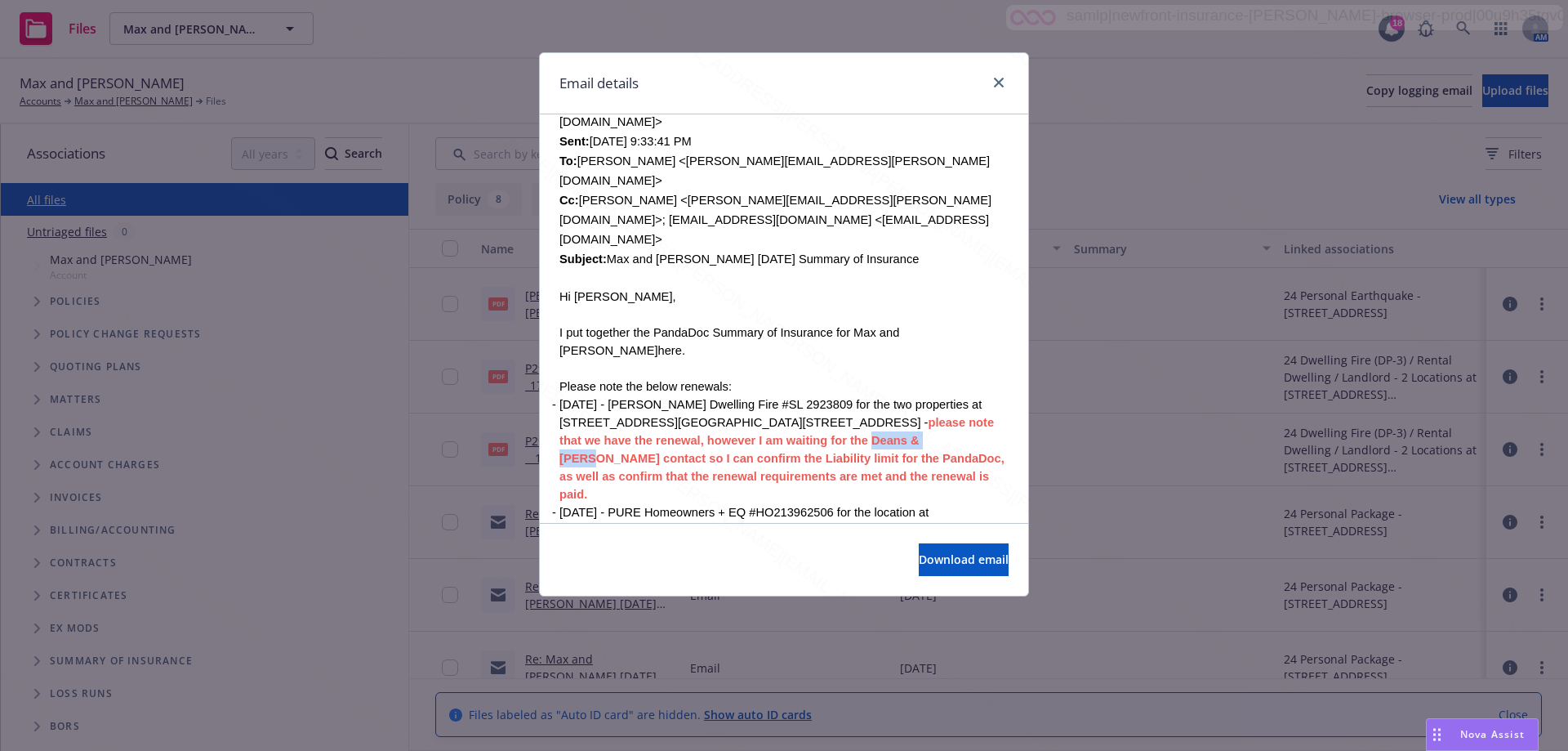
drag, startPoint x: 813, startPoint y: 323, endPoint x: 725, endPoint y: 321, distance: 88.0
click at [725, 416] on b "please note that we have the renewal, however I am waiting for the Deans & Home…" at bounding box center [782, 459] width 445 height 85
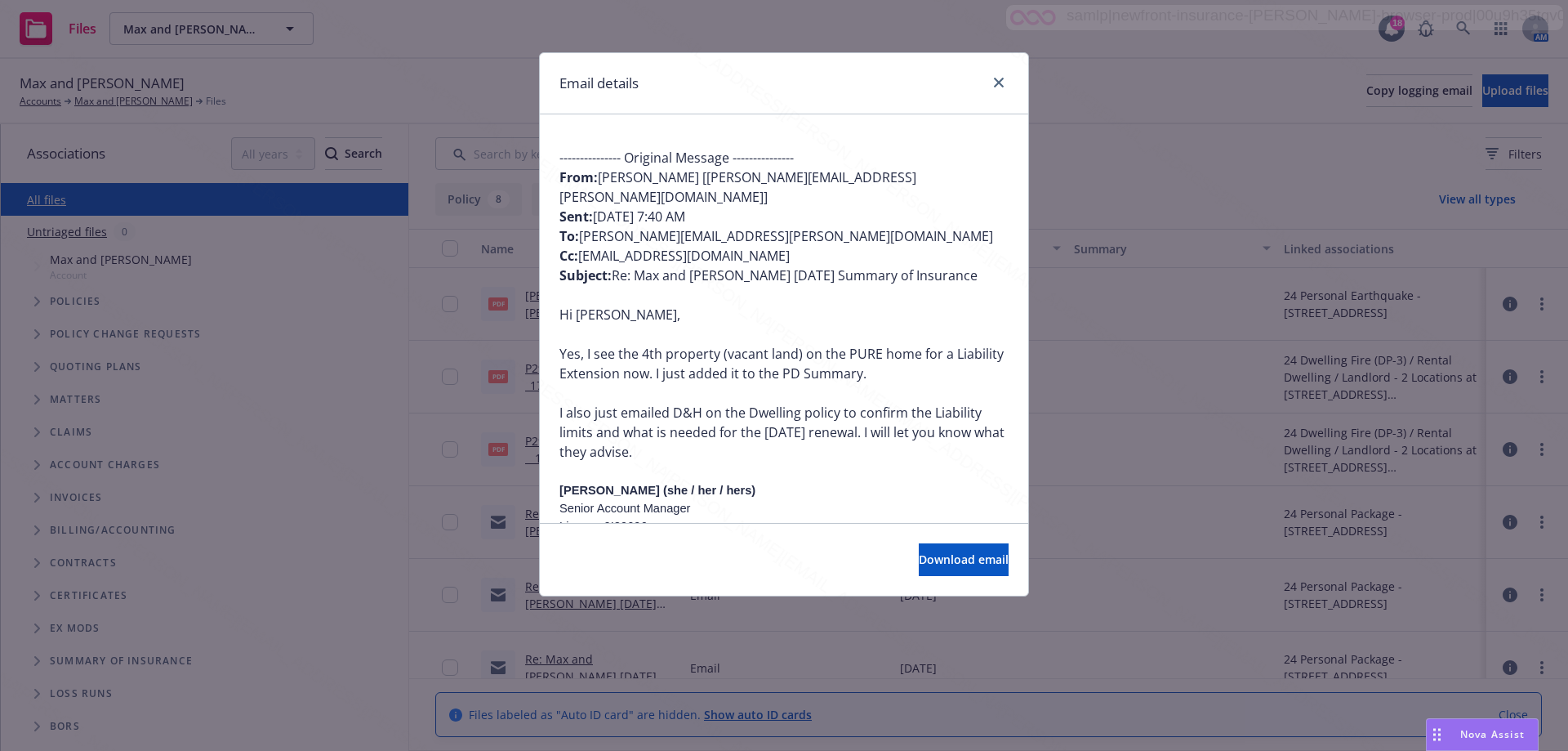
scroll to position [2006, 0]
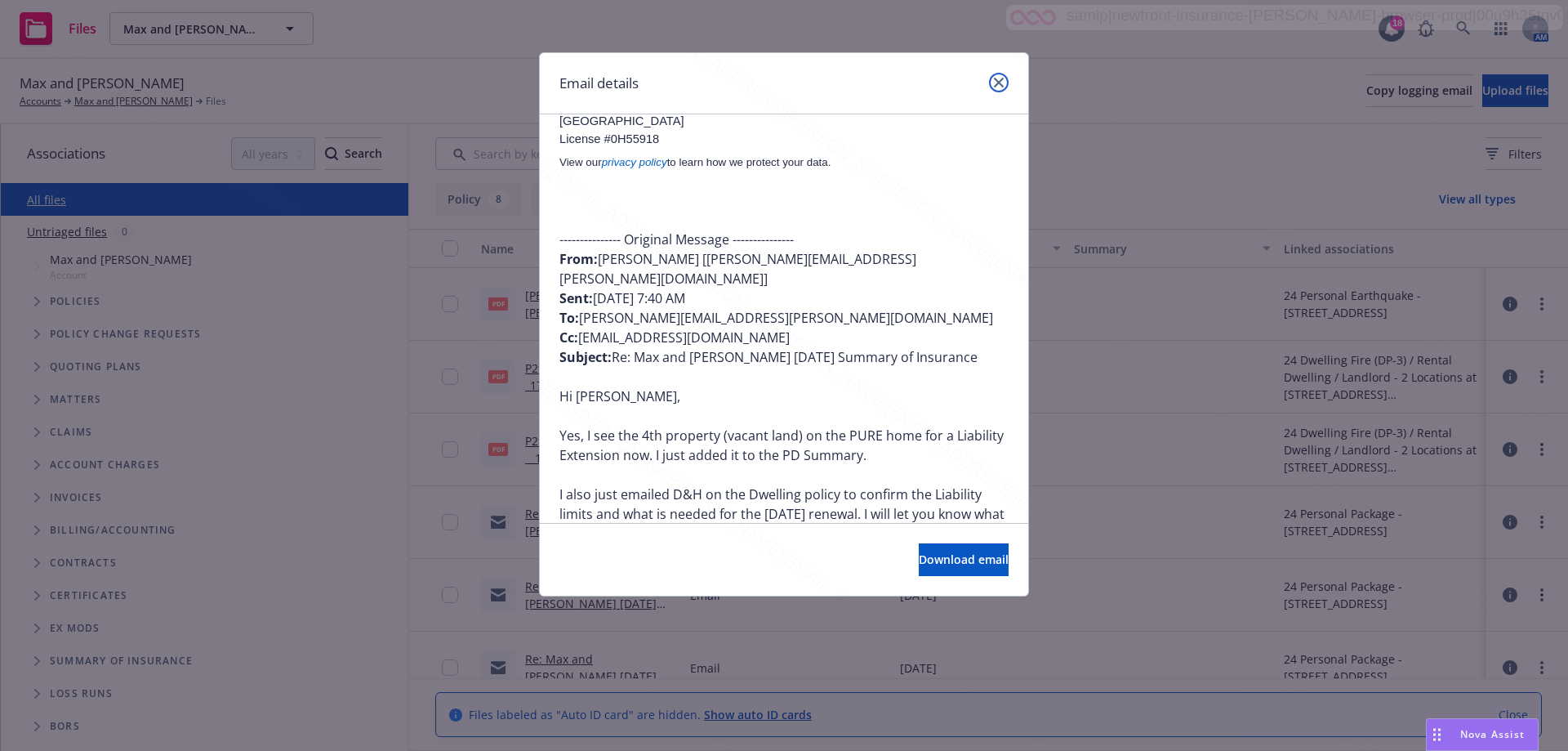
drag, startPoint x: 992, startPoint y: 79, endPoint x: 984, endPoint y: 84, distance: 9.4
click at [990, 80] on link "close" at bounding box center [998, 83] width 20 height 20
